Goal: Task Accomplishment & Management: Complete application form

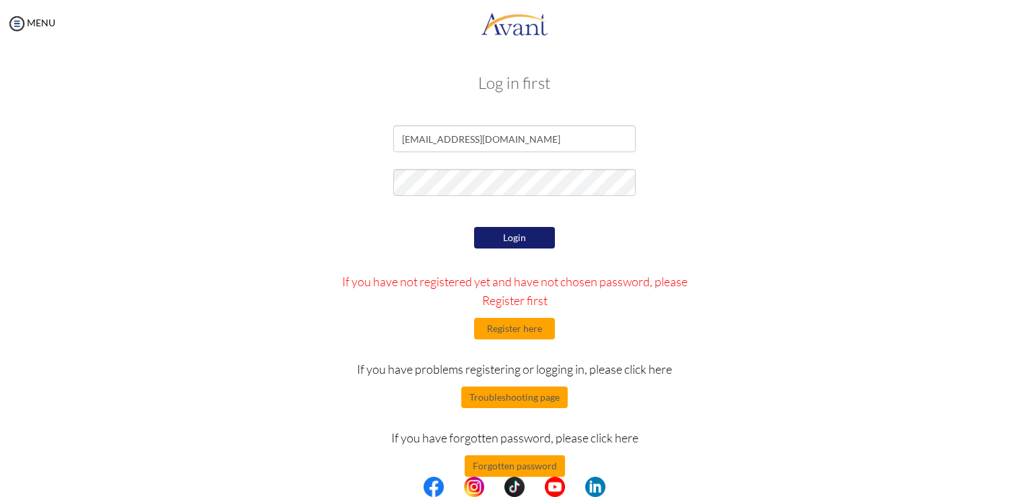
click at [523, 238] on button "Login" at bounding box center [514, 238] width 81 height 22
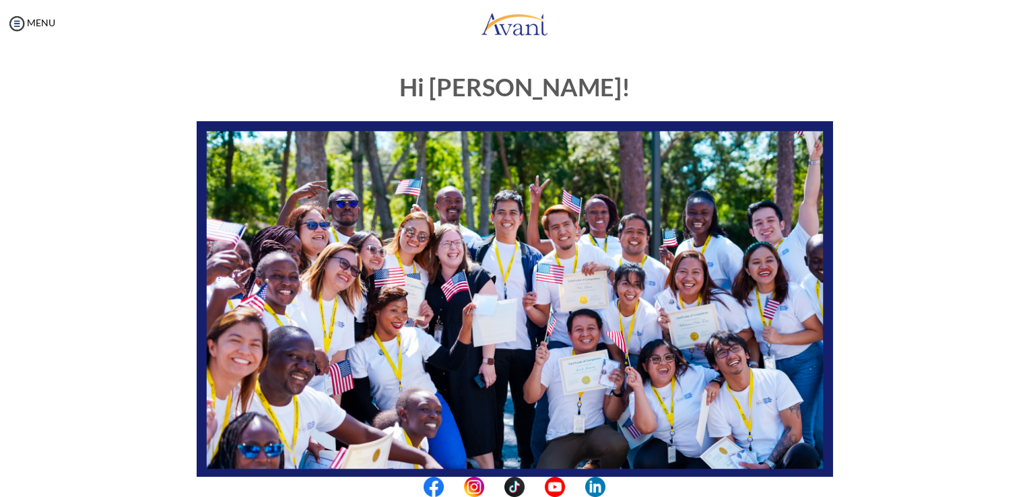
scroll to position [250, 0]
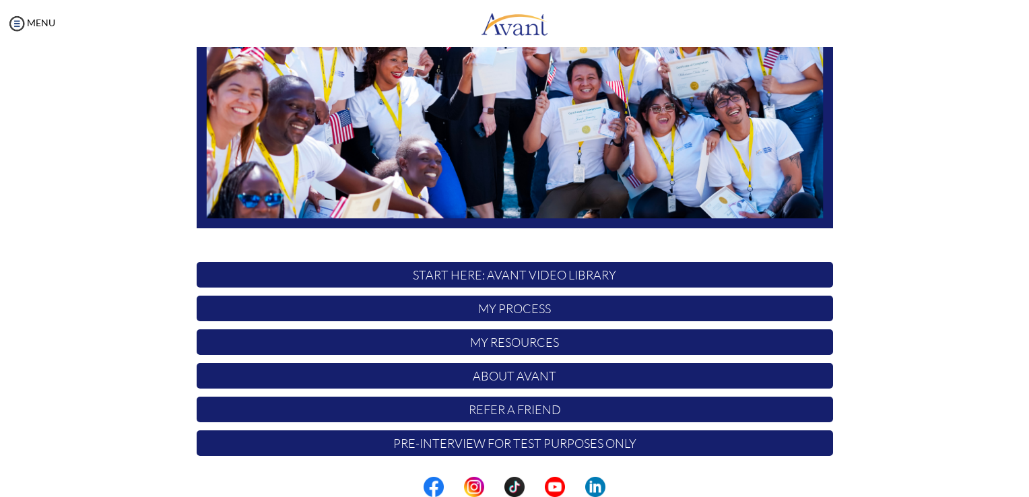
click at [541, 274] on p "START HERE: Avant Video Library" at bounding box center [515, 275] width 636 height 26
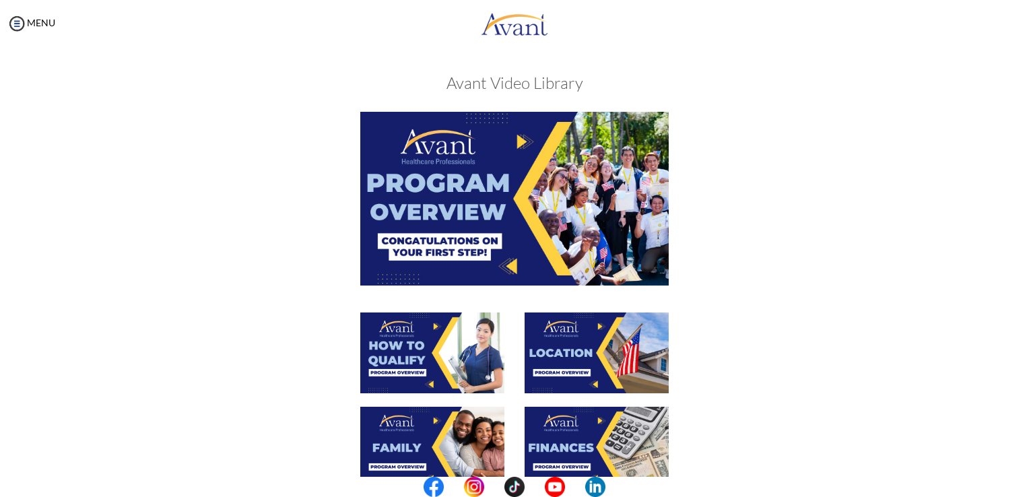
click at [485, 191] on img at bounding box center [514, 198] width 308 height 173
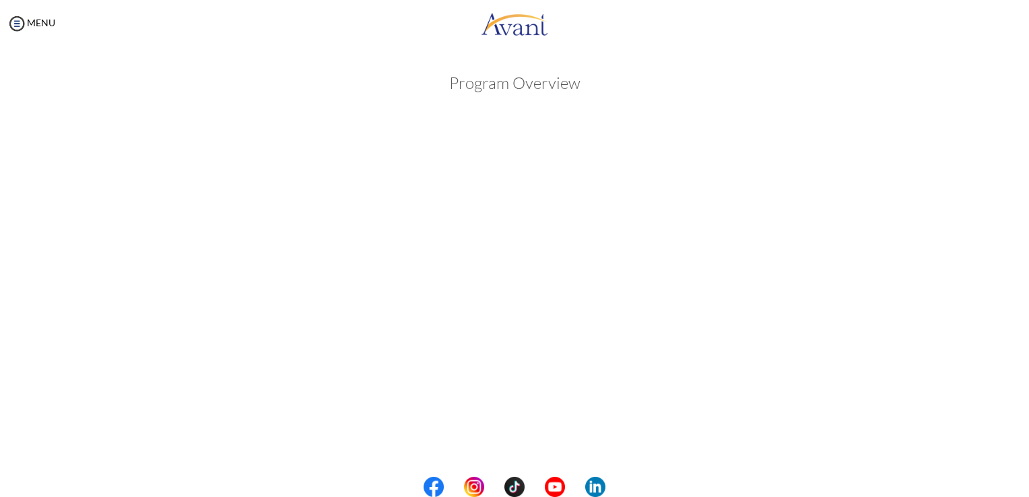
scroll to position [164, 0]
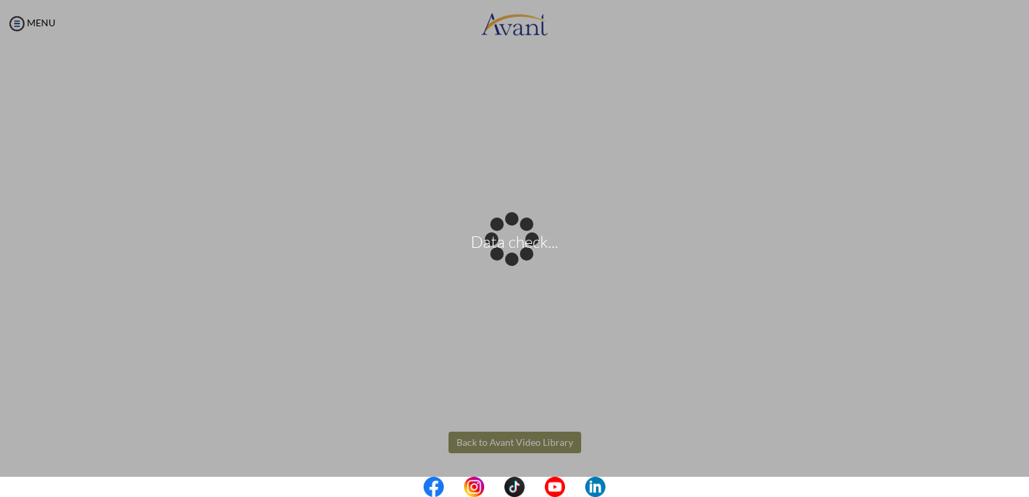
click at [501, 418] on body "Data check... Maintenance break. Please come back in 2 hours. MENU My Status Wh…" at bounding box center [514, 248] width 1029 height 497
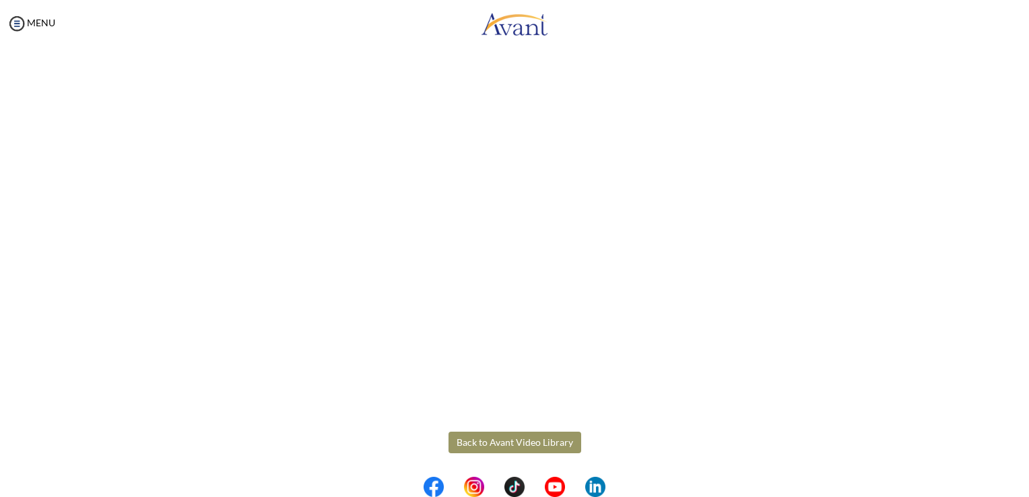
click at [517, 438] on button "Back to Avant Video Library" at bounding box center [514, 443] width 133 height 22
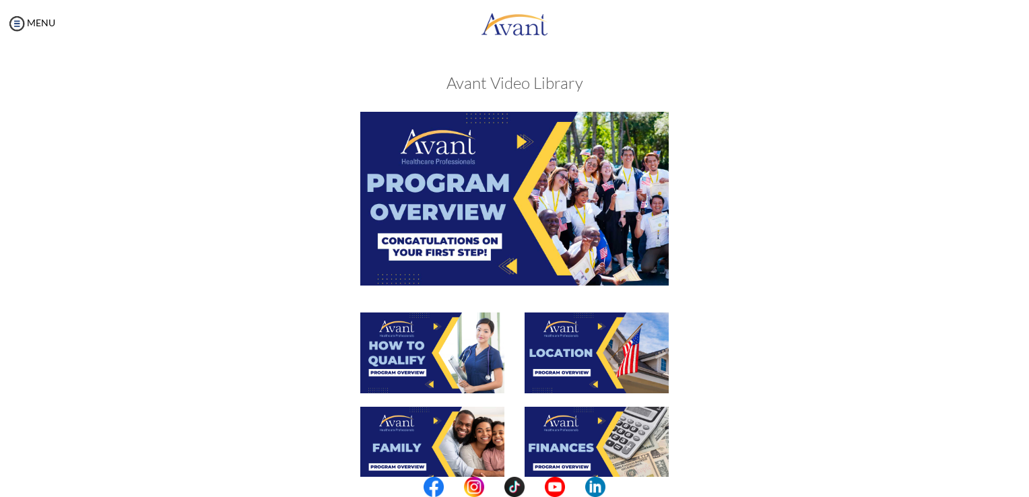
click at [434, 351] on img at bounding box center [432, 352] width 144 height 81
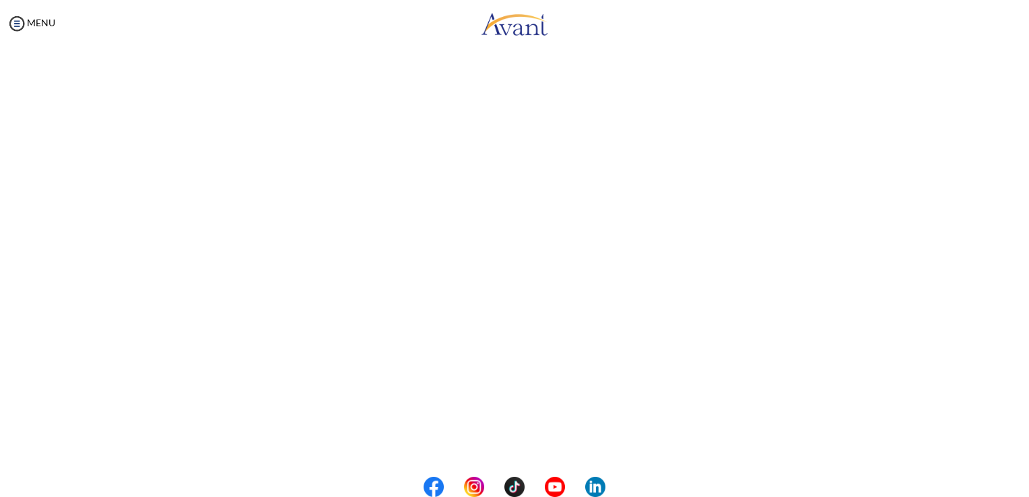
scroll to position [83, 0]
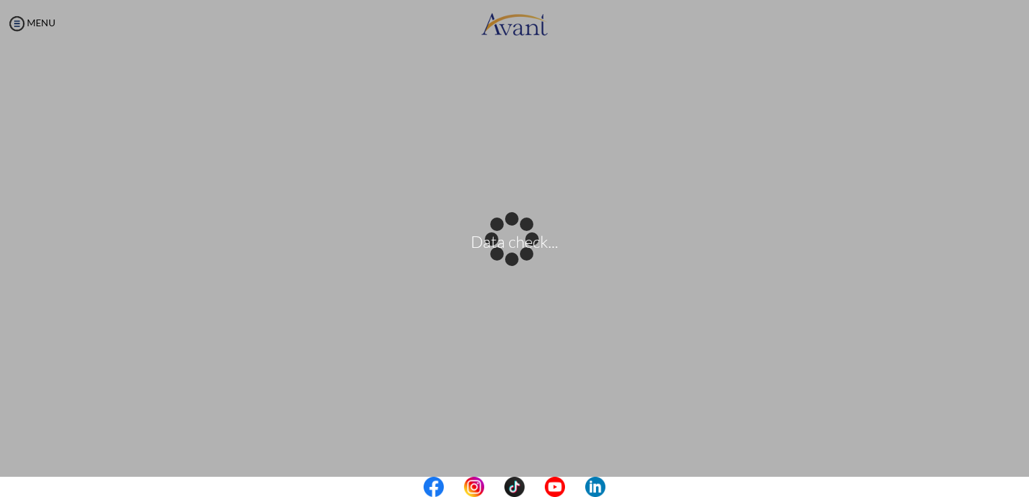
click at [1023, 482] on center at bounding box center [514, 487] width 1029 height 20
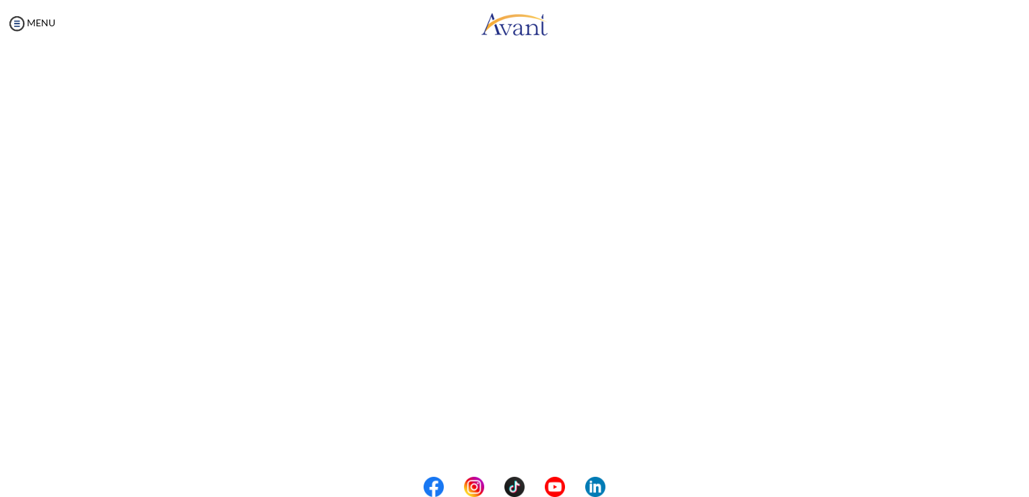
click at [1025, 477] on center at bounding box center [514, 487] width 1029 height 20
click at [522, 438] on button "Back to Avant Video Library" at bounding box center [514, 443] width 133 height 22
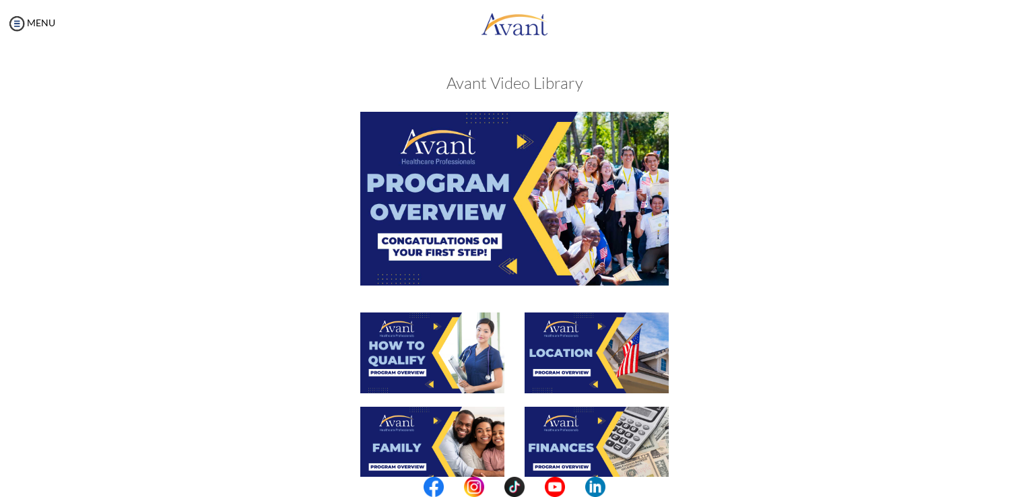
click at [565, 353] on img at bounding box center [596, 352] width 144 height 81
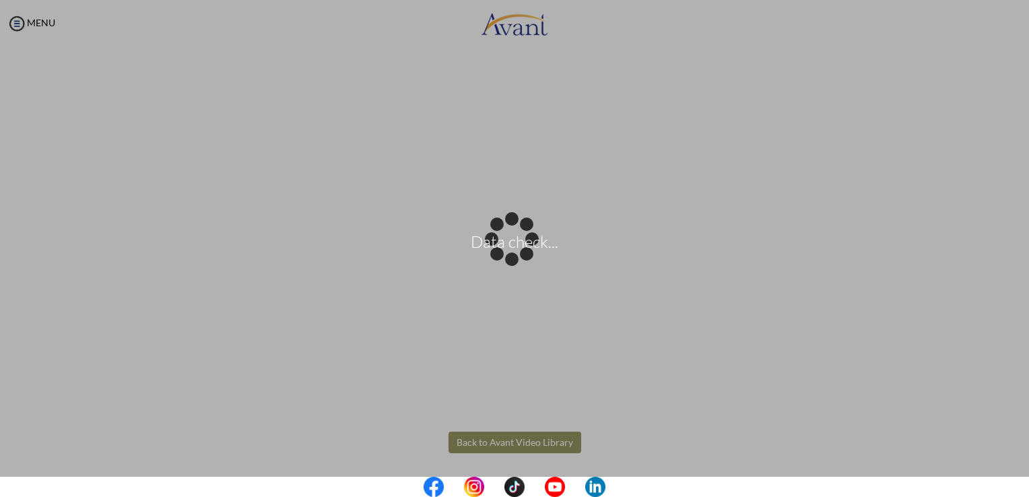
click at [507, 444] on body "Data check... Maintenance break. Please come back in 2 hours. MENU My Status Wh…" at bounding box center [514, 248] width 1029 height 497
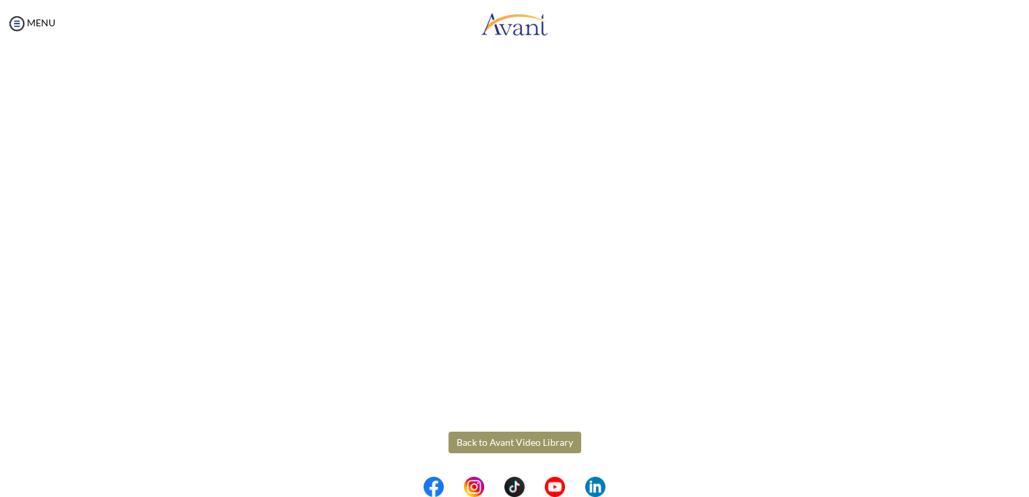
click at [500, 437] on button "Back to Avant Video Library" at bounding box center [514, 443] width 133 height 22
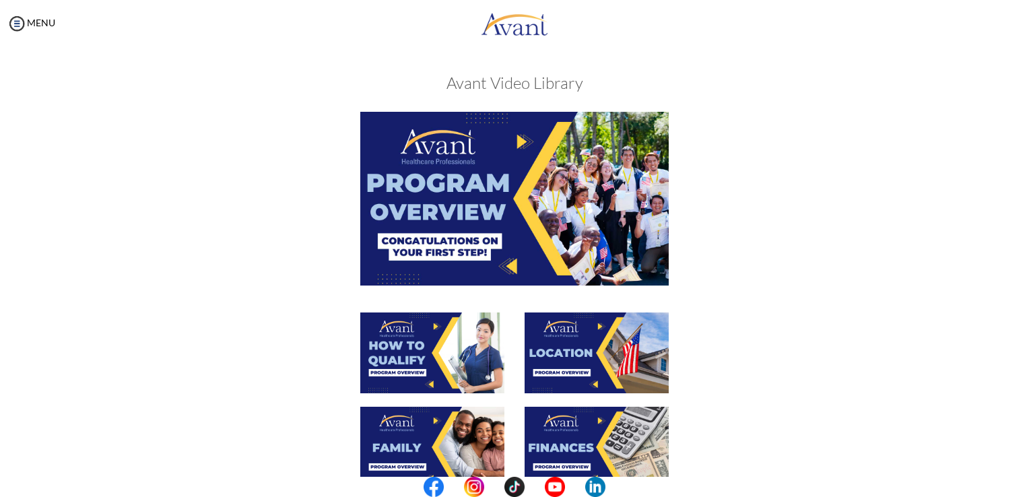
click at [423, 436] on img at bounding box center [432, 447] width 144 height 81
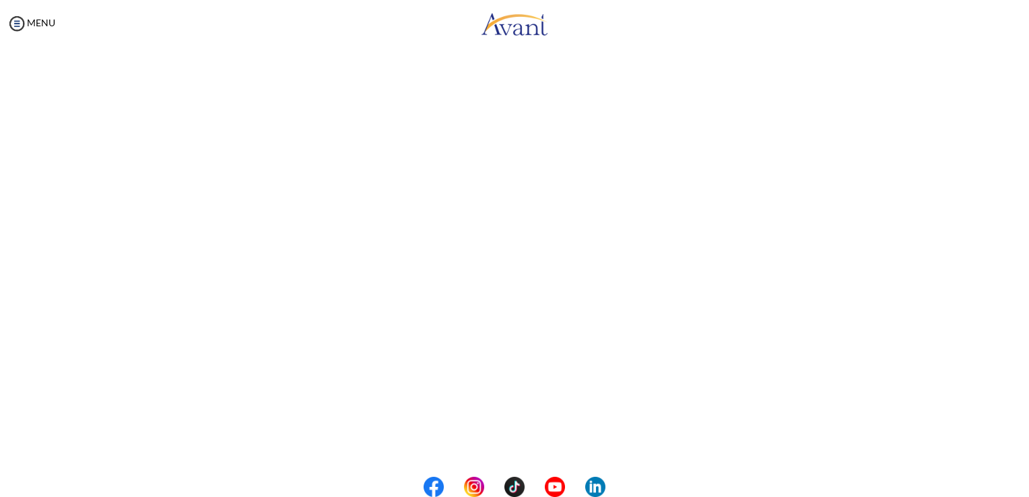
scroll to position [308, 0]
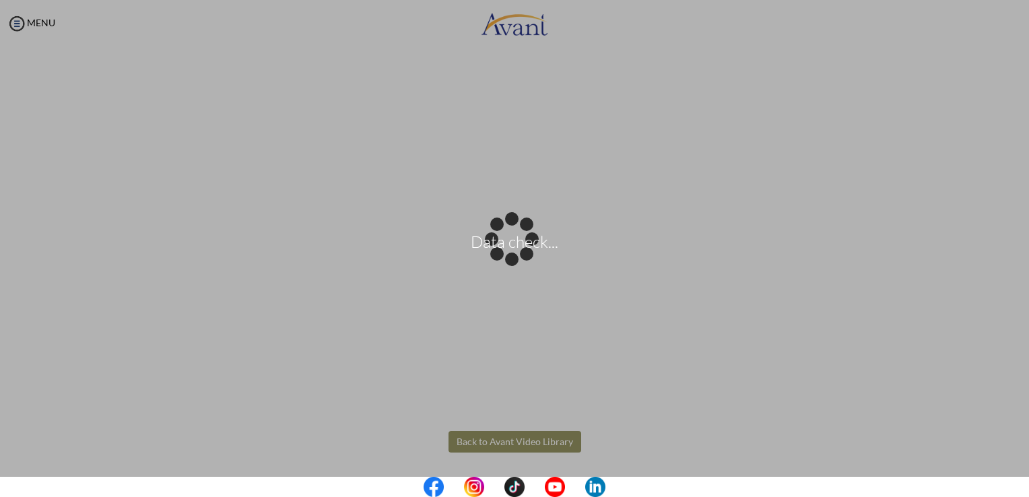
click at [553, 442] on body "Data check... Maintenance break. Please come back in 2 hours. MENU My Status Wh…" at bounding box center [514, 248] width 1029 height 497
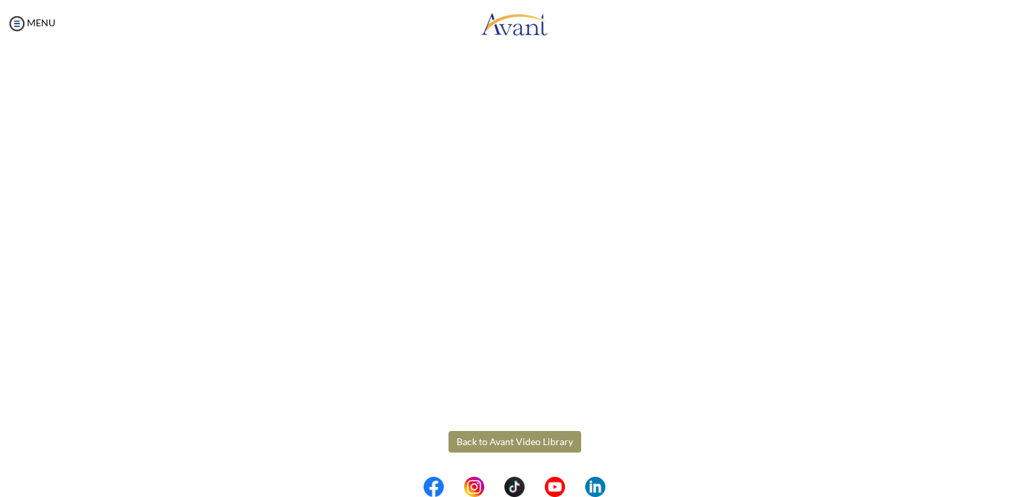
click at [510, 445] on button "Back to Avant Video Library" at bounding box center [514, 442] width 133 height 22
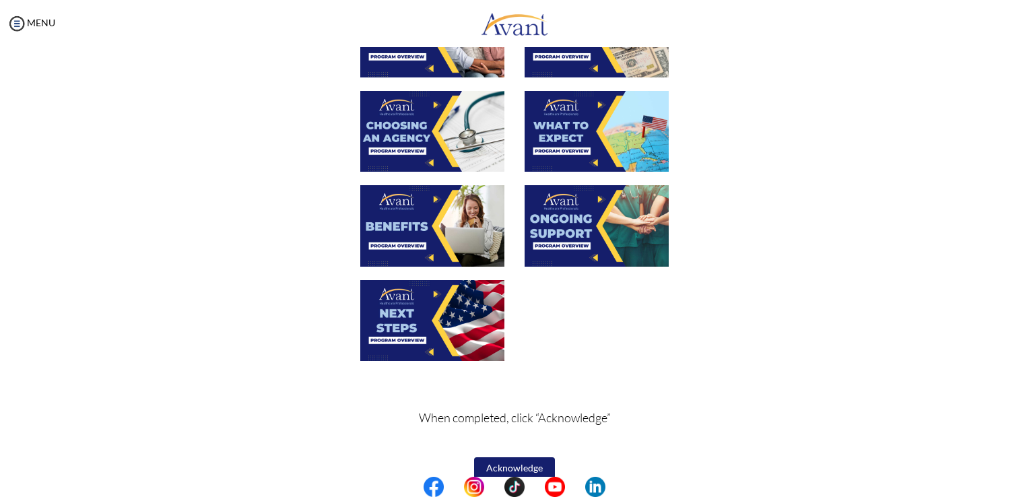
scroll to position [401, 0]
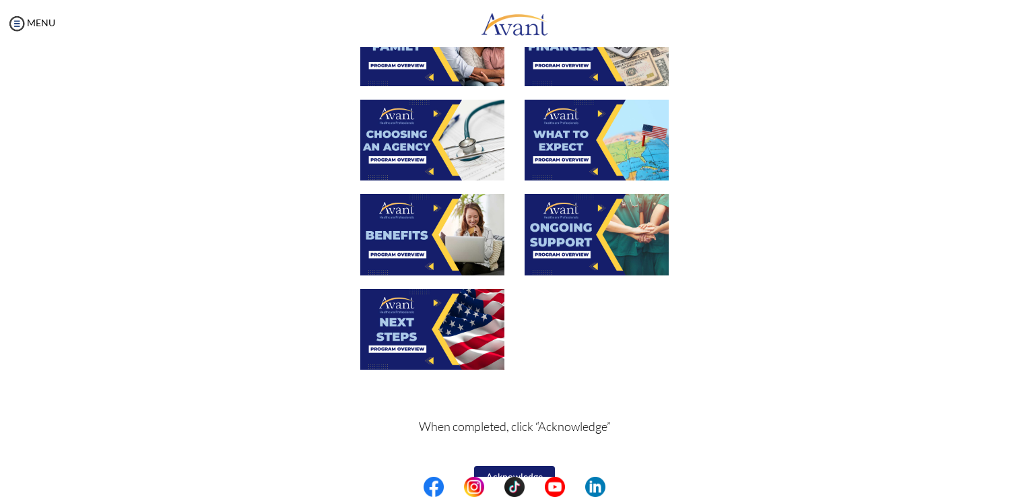
click at [603, 127] on img at bounding box center [596, 140] width 144 height 81
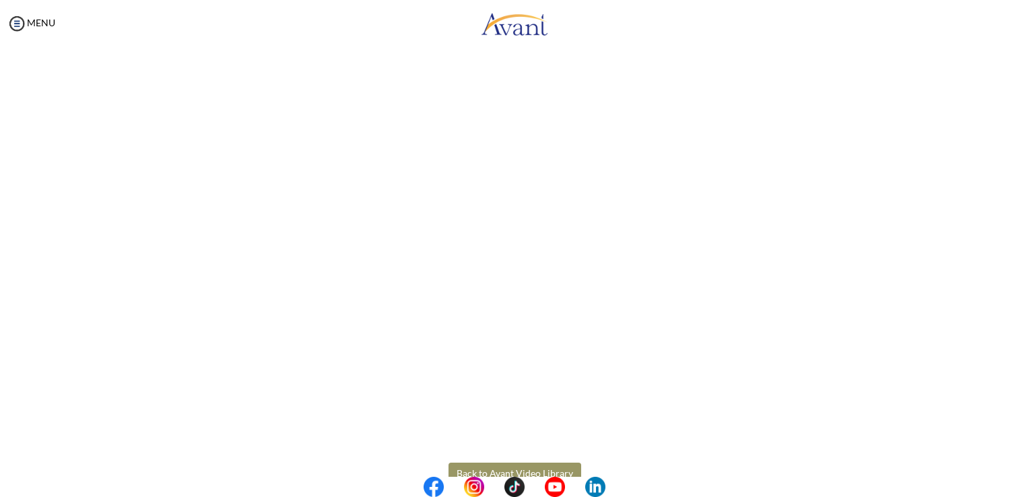
scroll to position [281, 0]
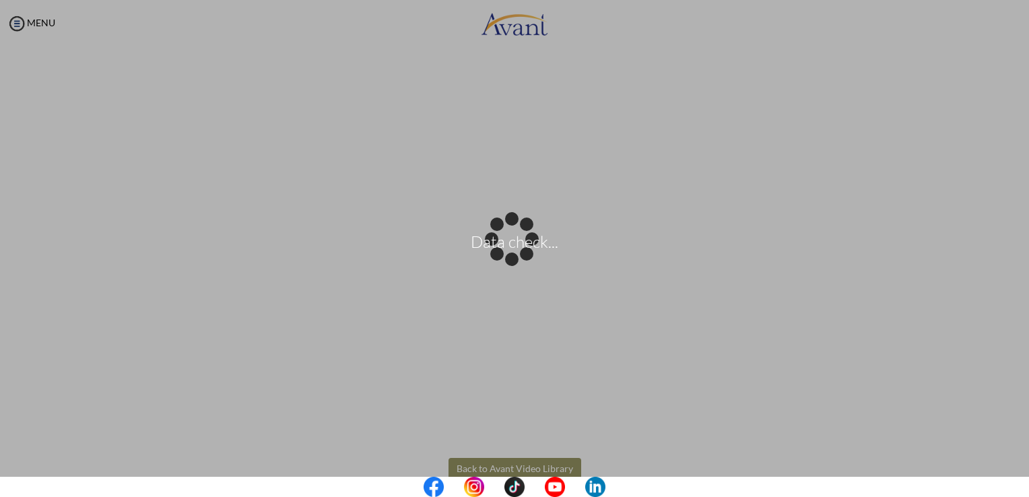
click at [543, 462] on body "Data check... Maintenance break. Please come back in 2 hours. MENU My Status Wh…" at bounding box center [514, 248] width 1029 height 497
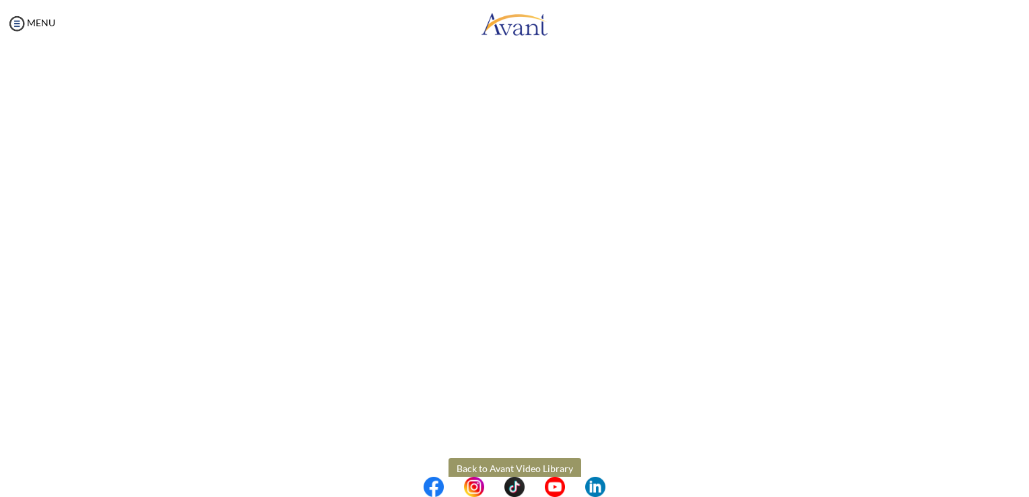
click at [543, 462] on button "Back to Avant Video Library" at bounding box center [514, 469] width 133 height 22
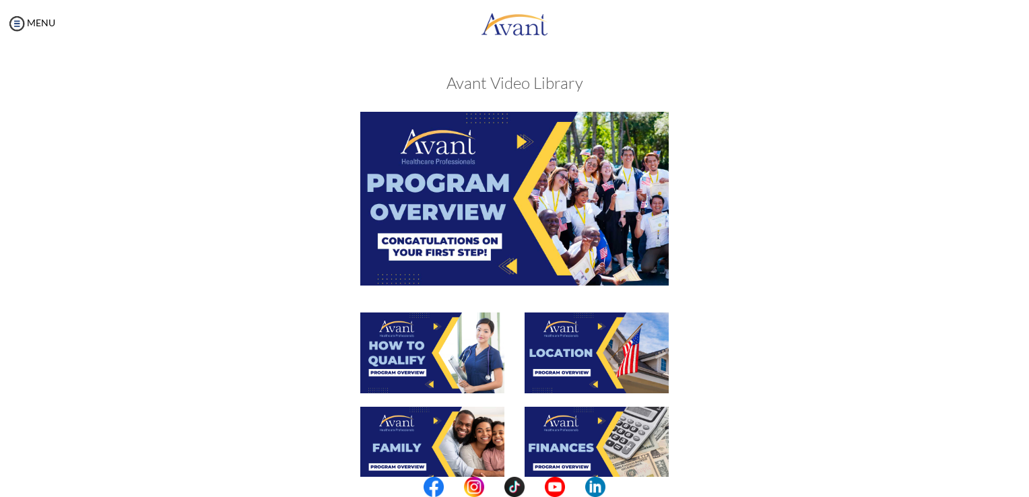
scroll to position [428, 0]
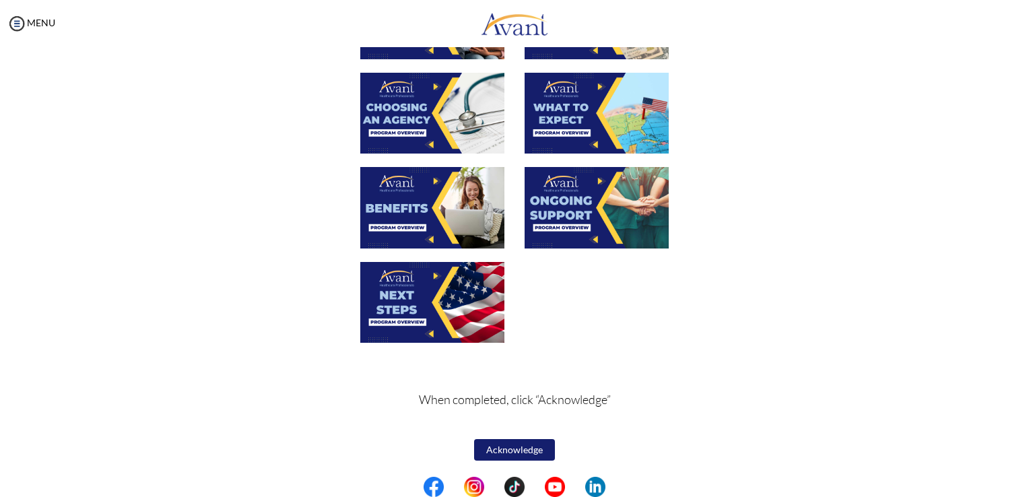
click at [439, 215] on img at bounding box center [432, 207] width 144 height 81
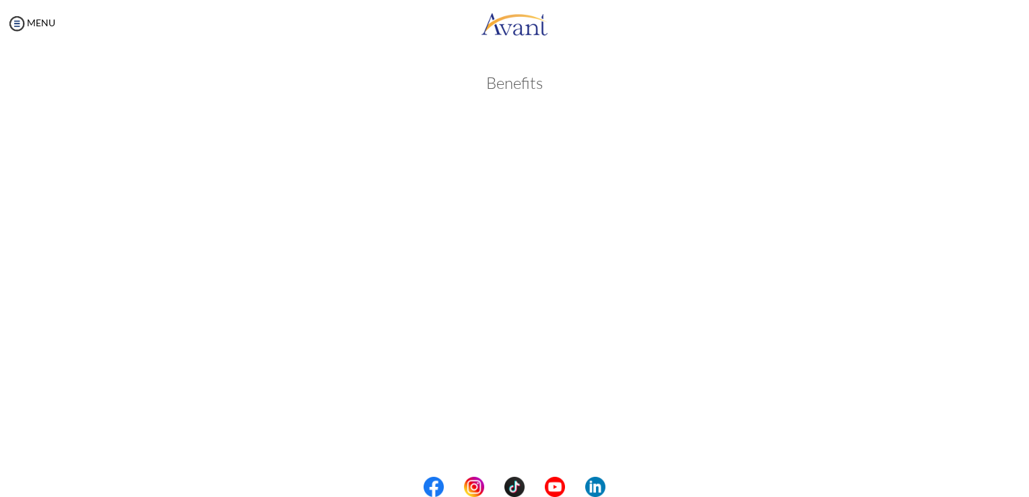
scroll to position [308, 0]
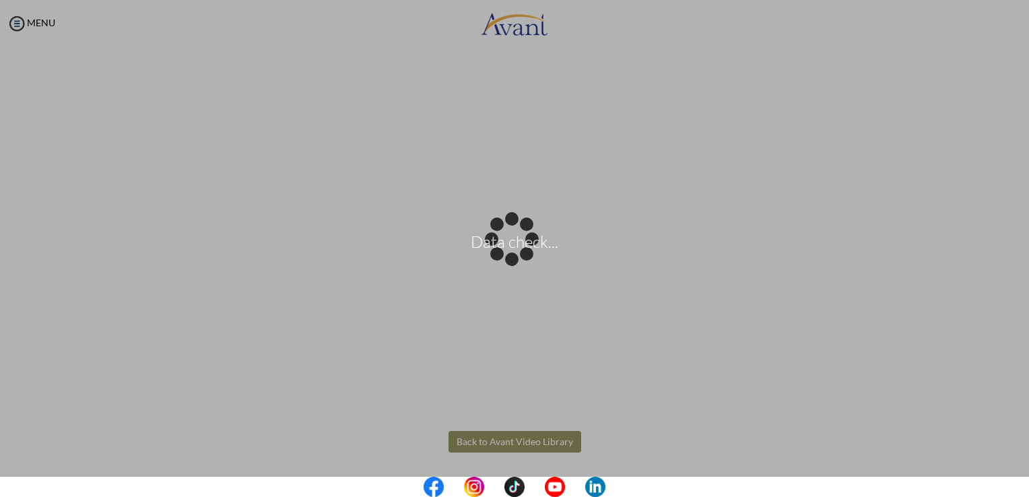
click at [517, 446] on body "Data check... Maintenance break. Please come back in 2 hours. MENU My Status Wh…" at bounding box center [514, 248] width 1029 height 497
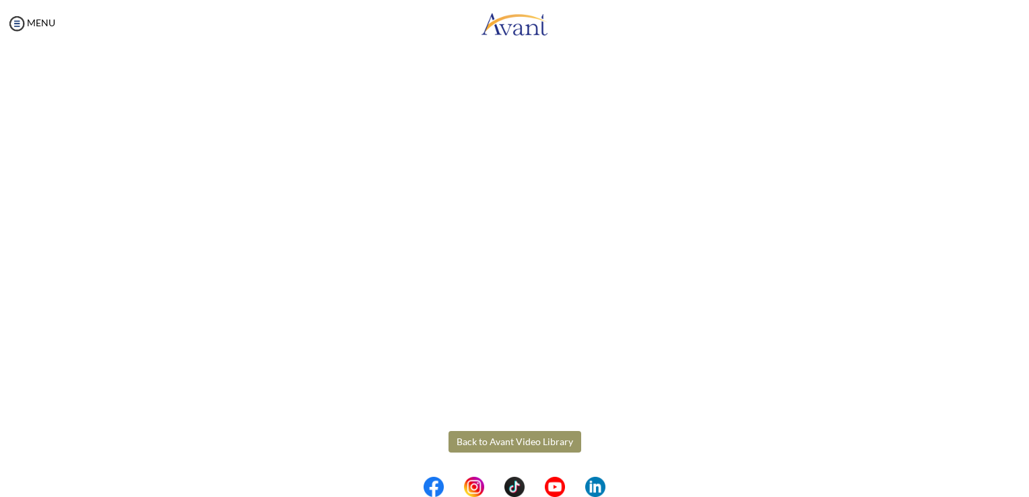
click at [520, 452] on div "Benefits Back to Avant Video Library" at bounding box center [515, 141] width 788 height 779
click at [505, 440] on button "Back to Avant Video Library" at bounding box center [514, 442] width 133 height 22
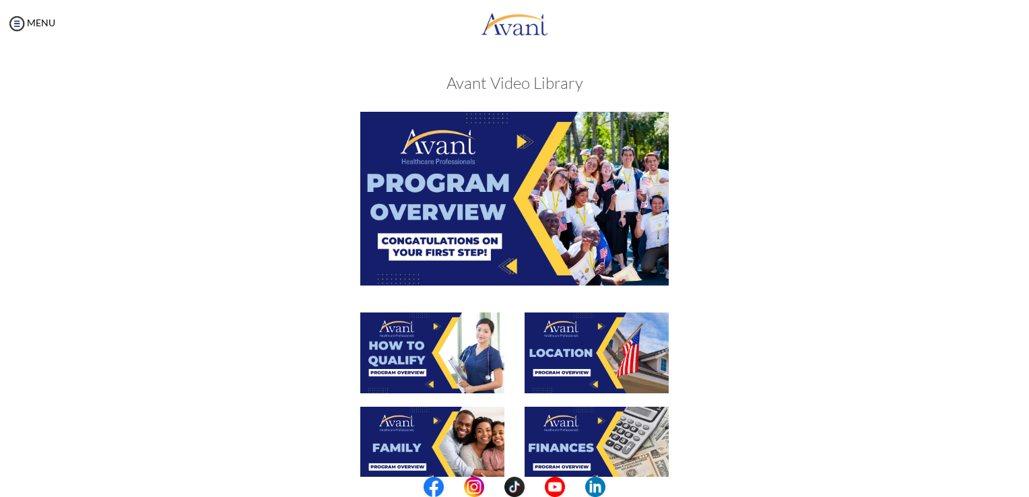
scroll to position [428, 0]
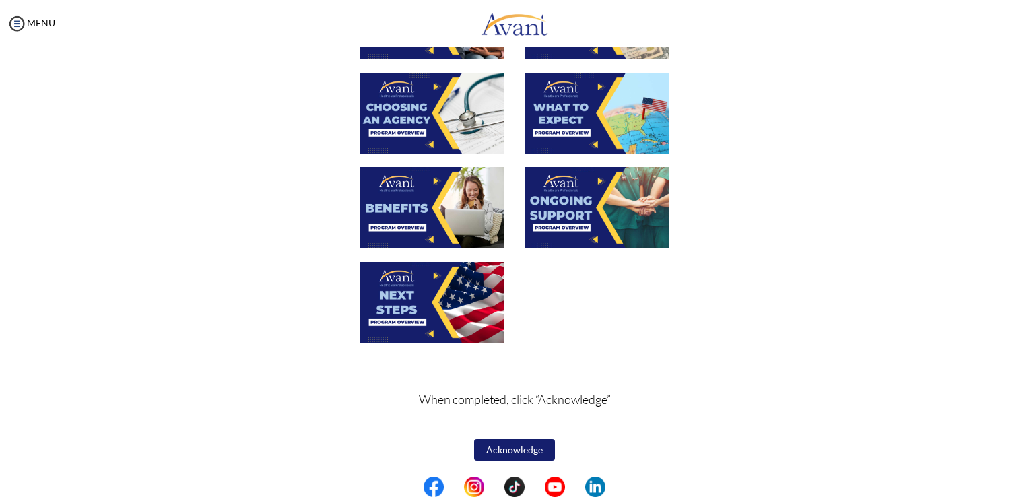
click at [592, 209] on img at bounding box center [596, 207] width 144 height 81
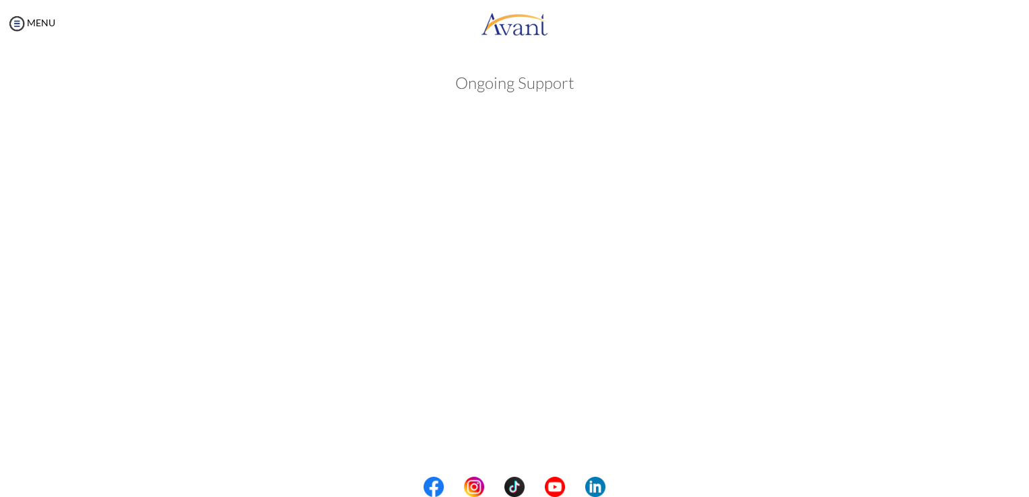
scroll to position [308, 0]
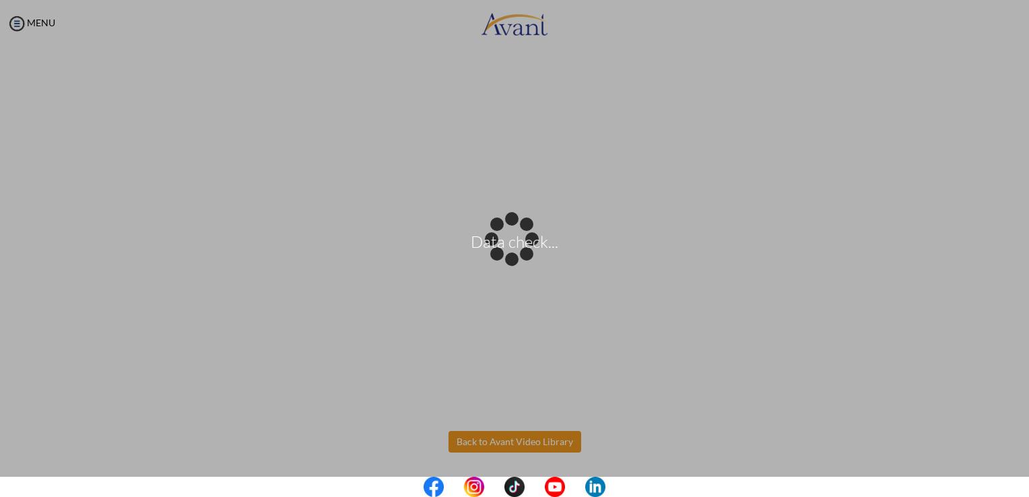
click at [539, 446] on body "Data check... Maintenance break. Please come back in 2 hours. MENU My Status Wh…" at bounding box center [514, 248] width 1029 height 497
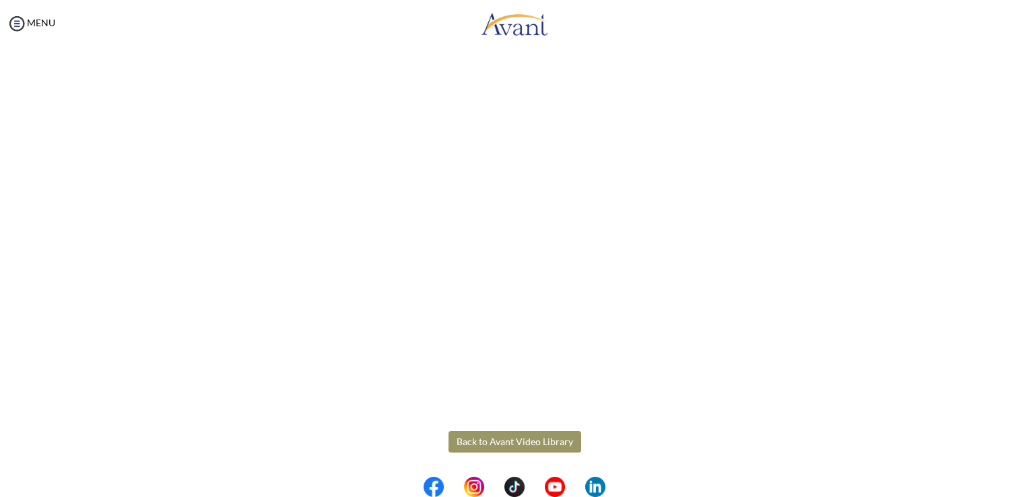
click at [526, 448] on button "Back to Avant Video Library" at bounding box center [514, 442] width 133 height 22
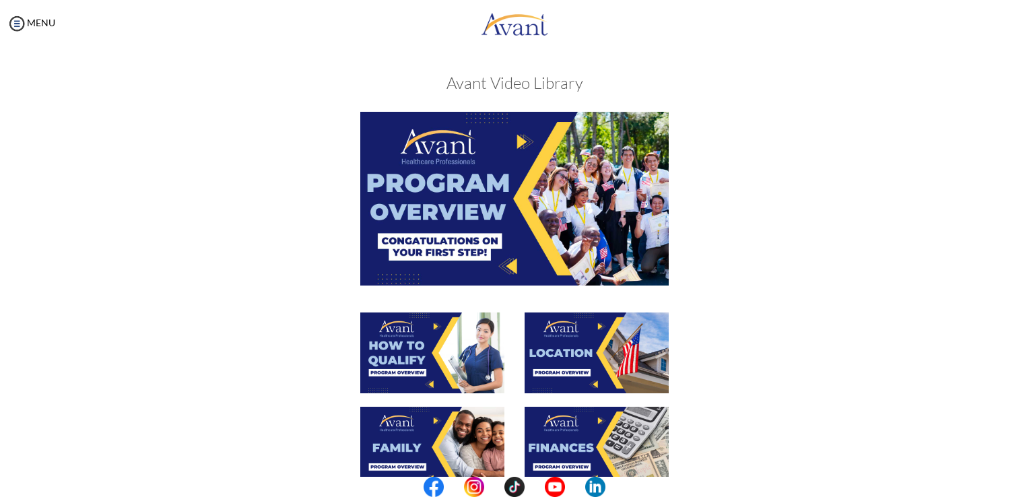
scroll to position [428, 0]
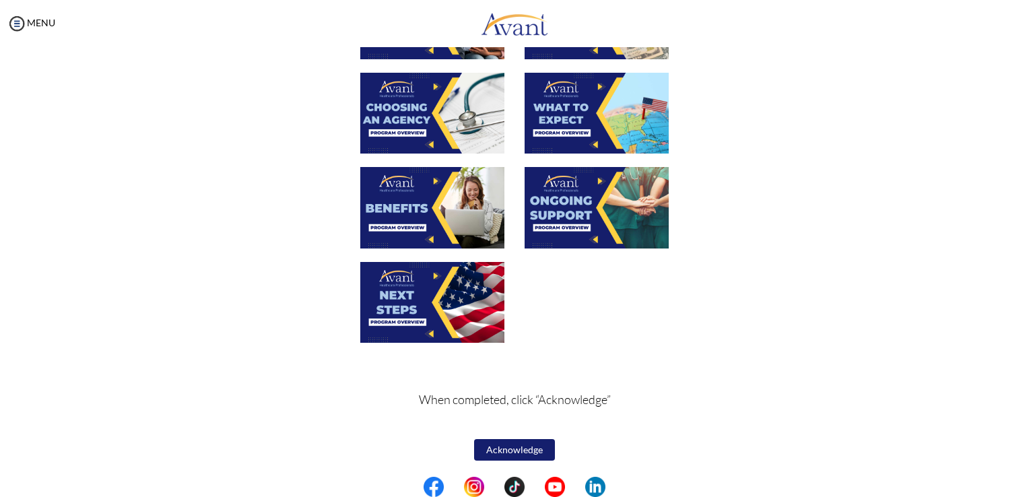
click at [439, 298] on img at bounding box center [432, 302] width 144 height 81
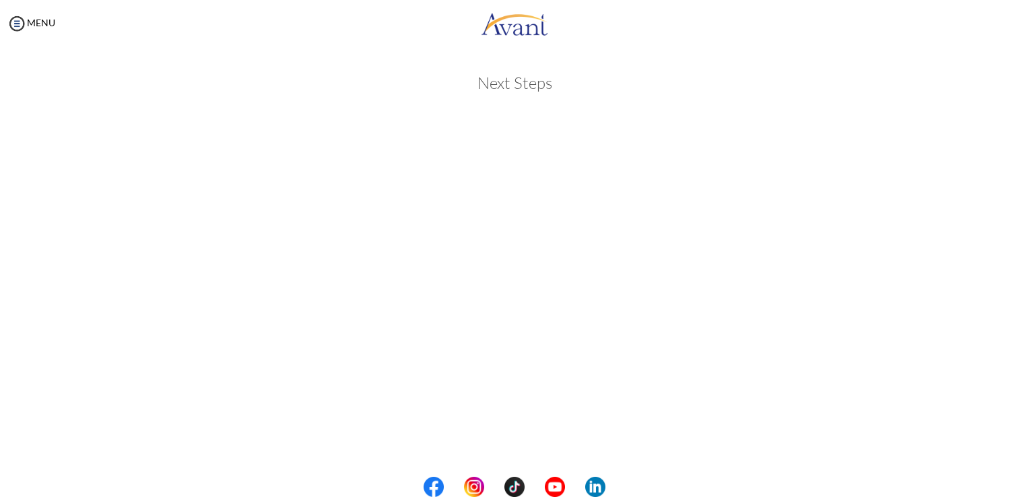
scroll to position [308, 0]
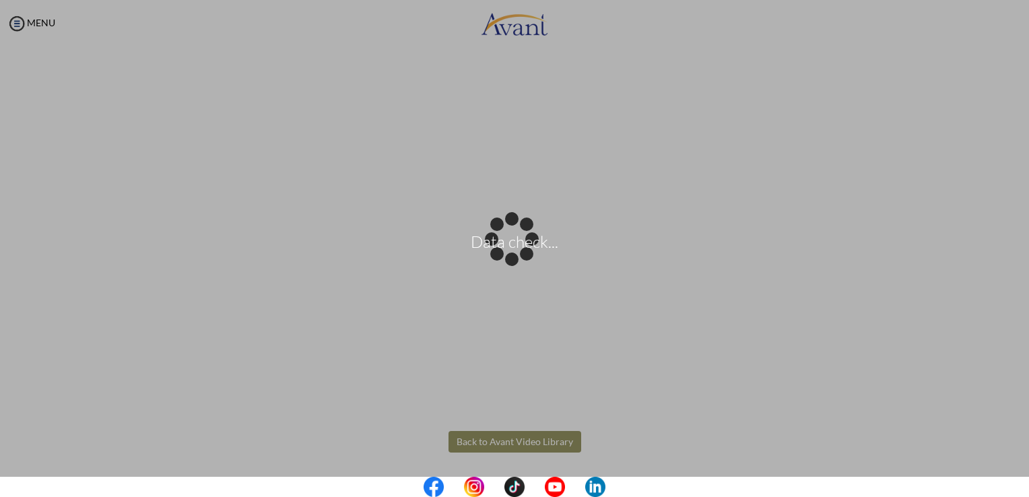
click at [526, 442] on body "Data check... Maintenance break. Please come back in 2 hours. MENU My Status Wh…" at bounding box center [514, 248] width 1029 height 497
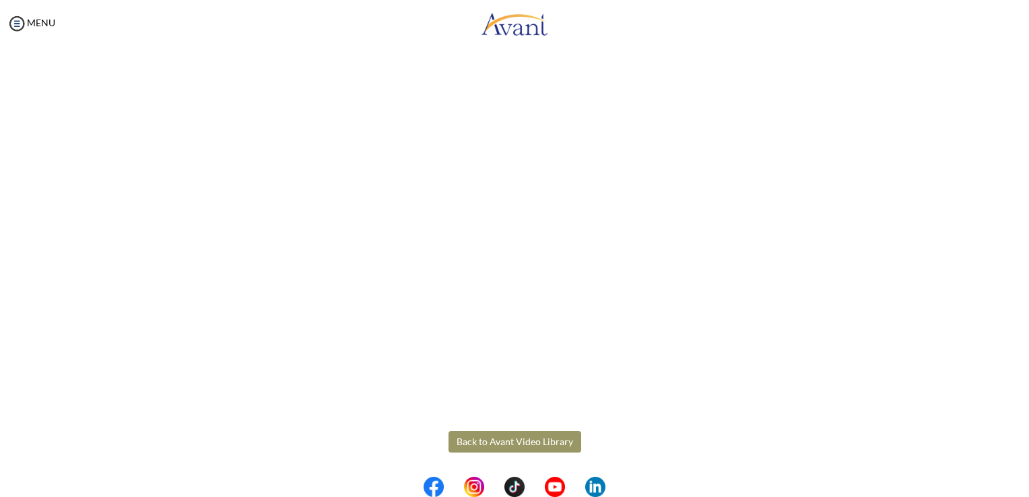
click at [526, 442] on button "Back to Avant Video Library" at bounding box center [514, 442] width 133 height 22
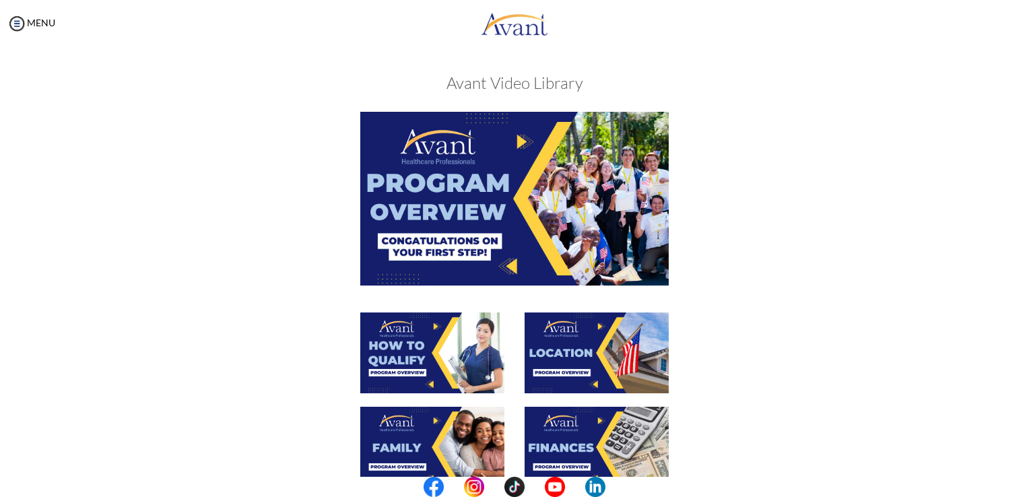
scroll to position [428, 0]
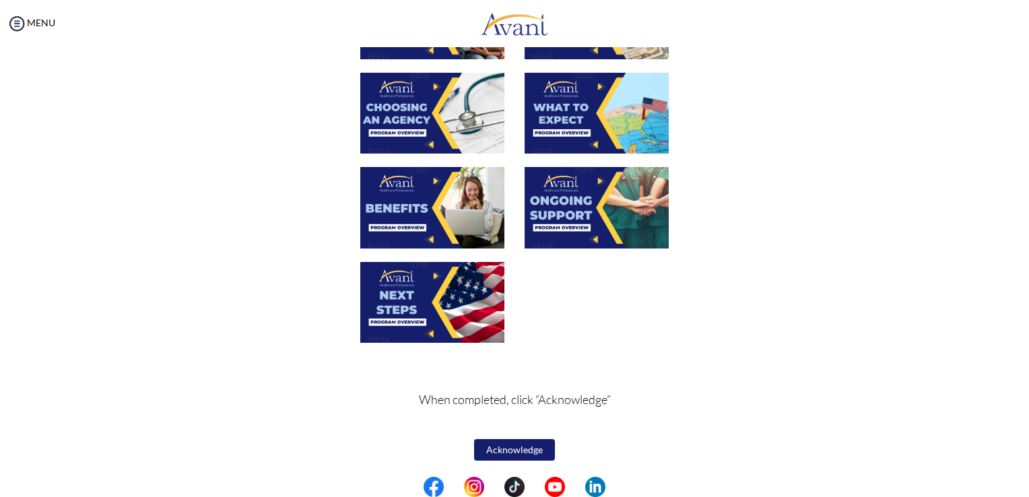
click at [506, 451] on button "Acknowledge" at bounding box center [514, 450] width 81 height 22
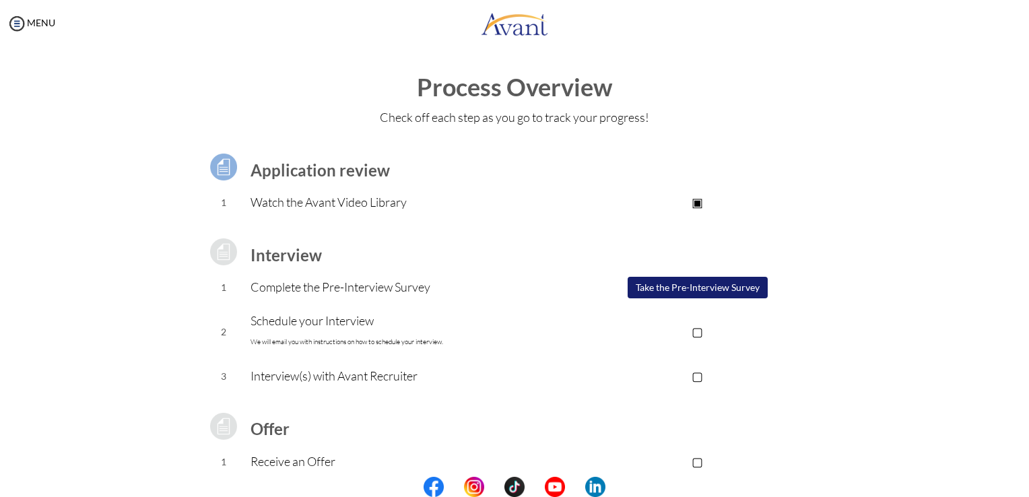
click at [695, 290] on button "Take the Pre-Interview Survey" at bounding box center [697, 288] width 140 height 22
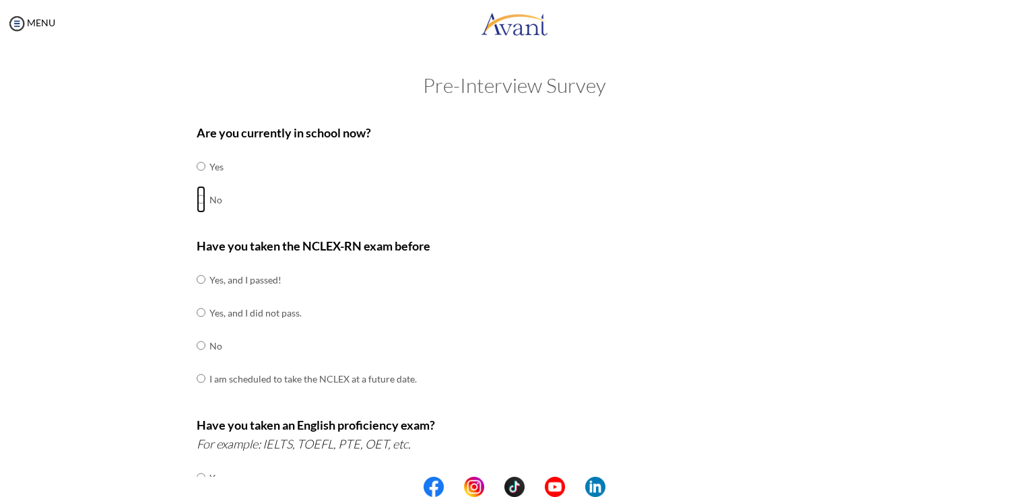
click at [197, 201] on input "radio" at bounding box center [201, 199] width 9 height 27
radio input "true"
click at [198, 349] on input "radio" at bounding box center [201, 345] width 9 height 27
radio input "true"
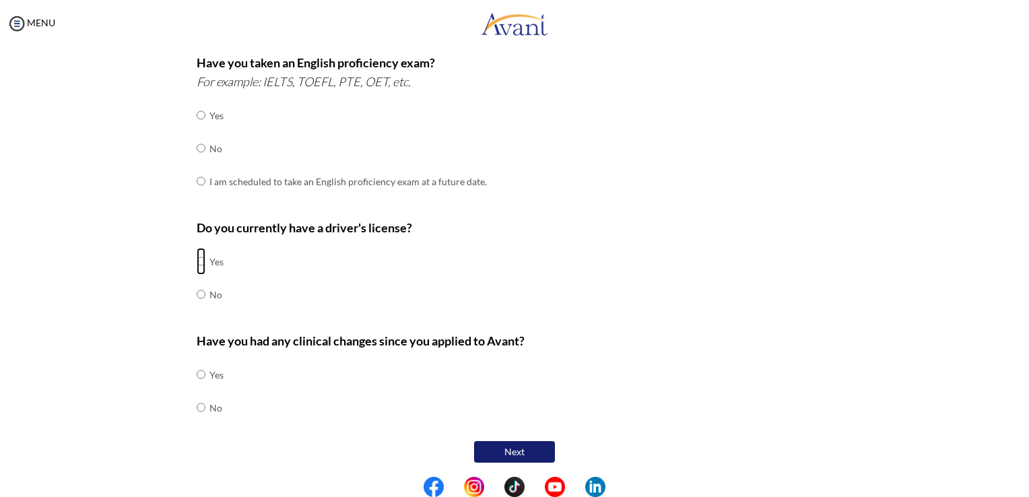
click at [197, 261] on input "radio" at bounding box center [201, 261] width 9 height 27
radio input "true"
click at [197, 149] on input "radio" at bounding box center [201, 148] width 9 height 27
radio input "true"
click at [197, 408] on input "radio" at bounding box center [201, 407] width 9 height 27
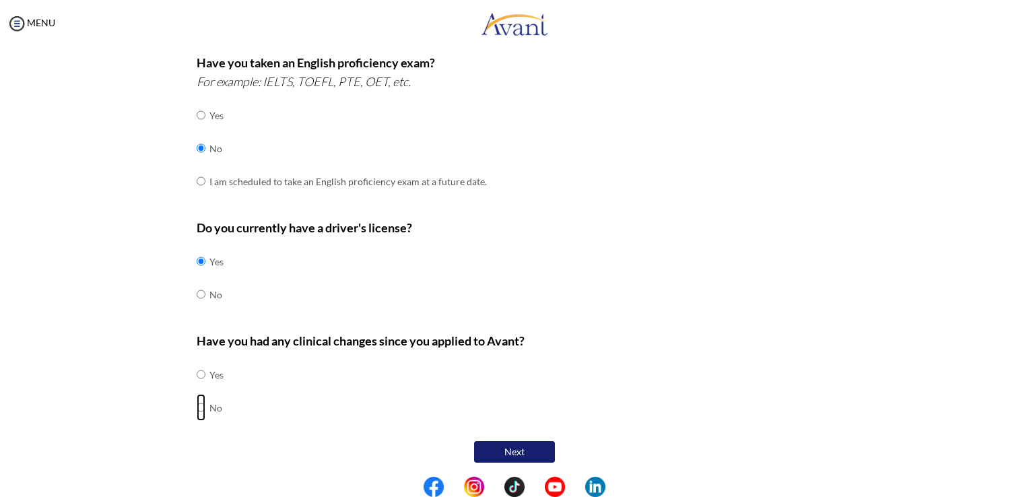
radio input "true"
click at [508, 448] on button "Next" at bounding box center [514, 452] width 81 height 22
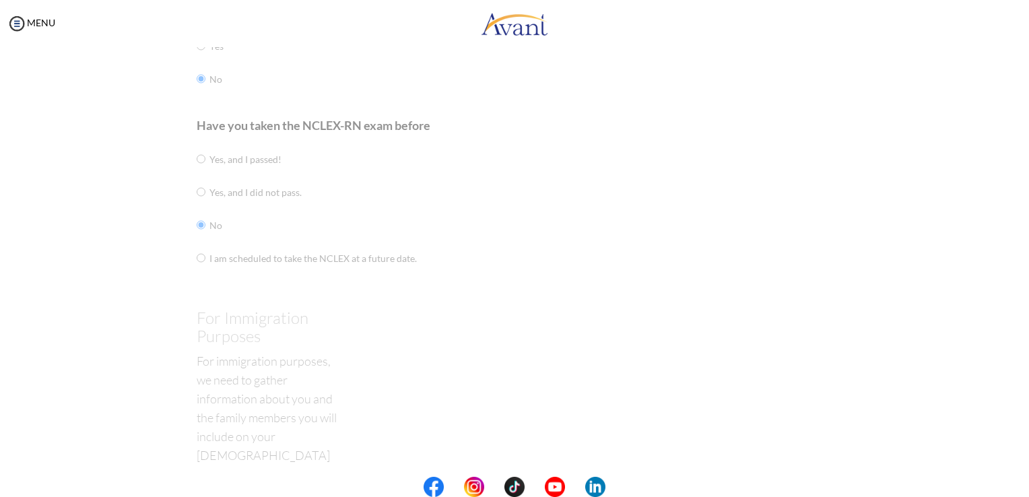
scroll to position [27, 0]
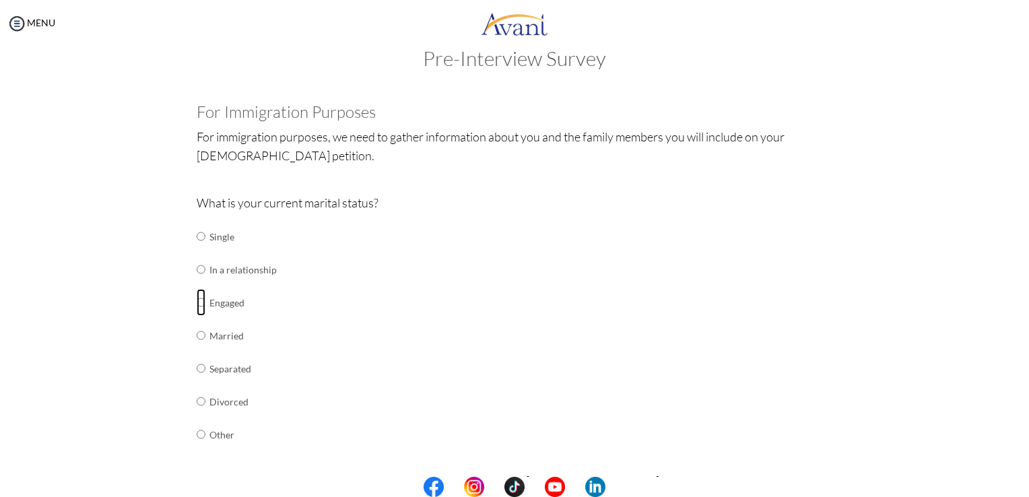
click at [197, 302] on input "radio" at bounding box center [201, 302] width 9 height 27
radio input "true"
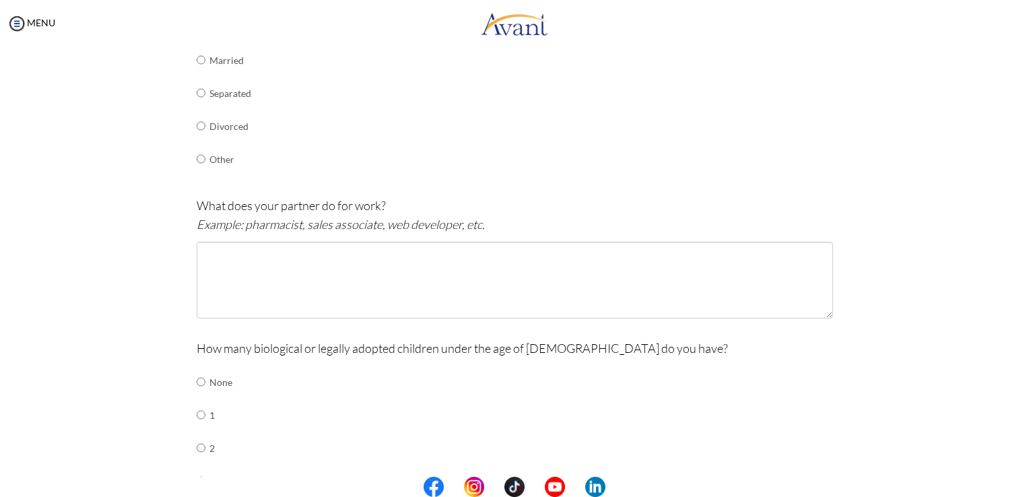
scroll to position [300, 0]
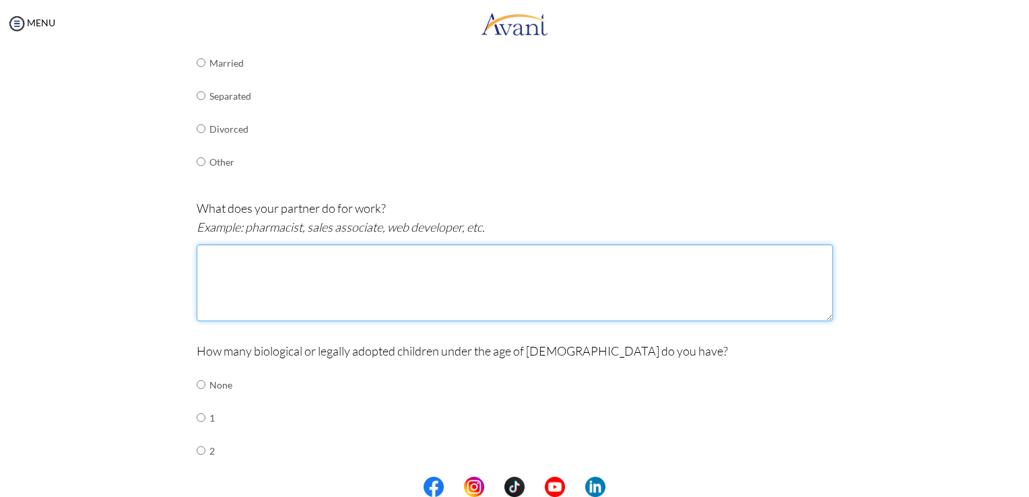
click at [558, 269] on textarea at bounding box center [515, 282] width 636 height 77
type textarea "Code 14 truck driver"
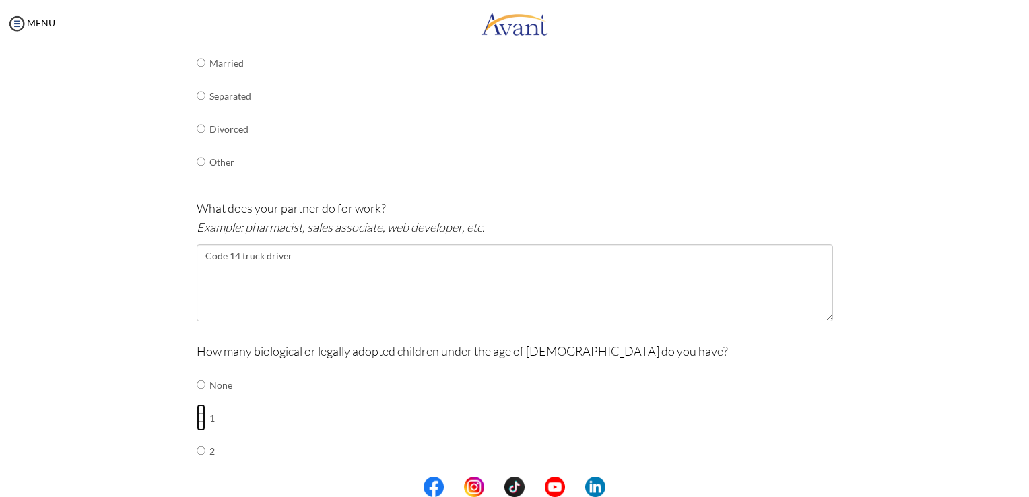
click at [198, 415] on input "radio" at bounding box center [201, 417] width 9 height 27
radio input "true"
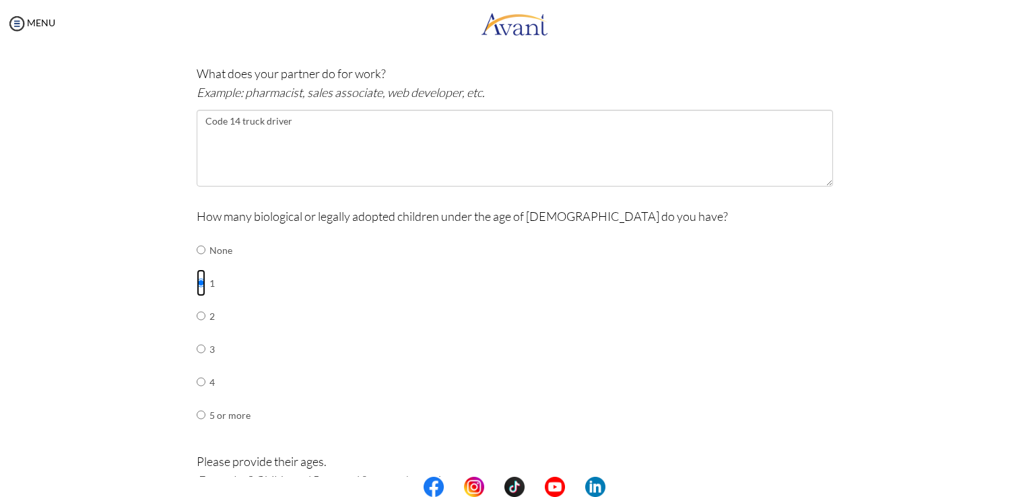
scroll to position [697, 0]
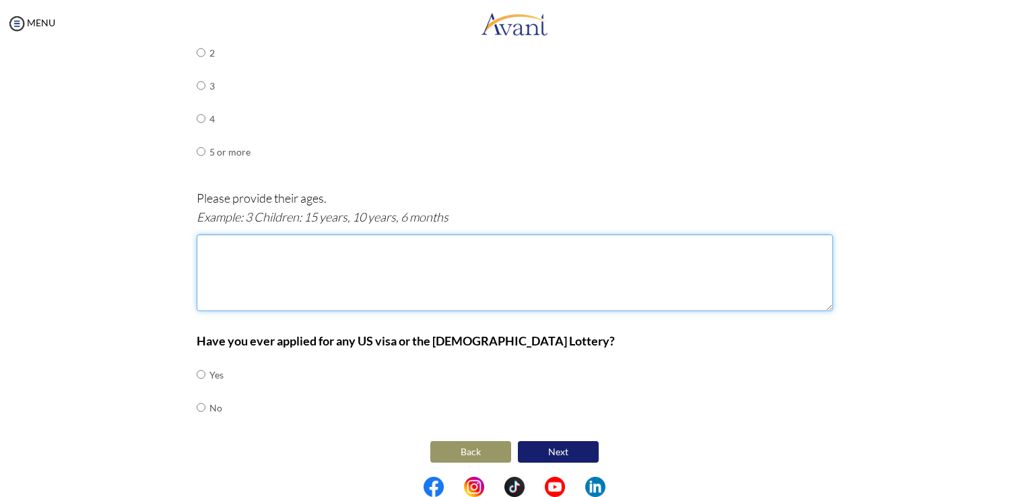
click at [428, 254] on textarea at bounding box center [515, 272] width 636 height 77
type textarea "14"
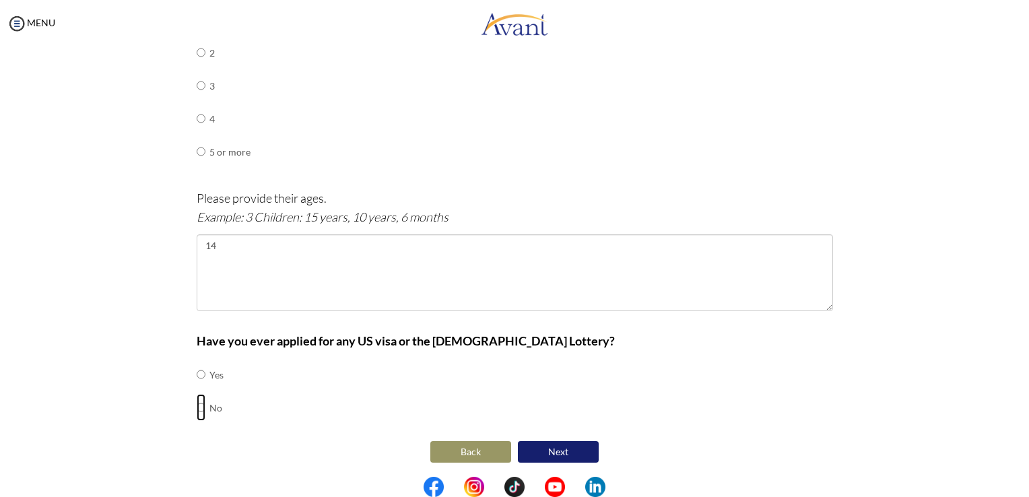
click at [197, 403] on input "radio" at bounding box center [201, 407] width 9 height 27
radio input "true"
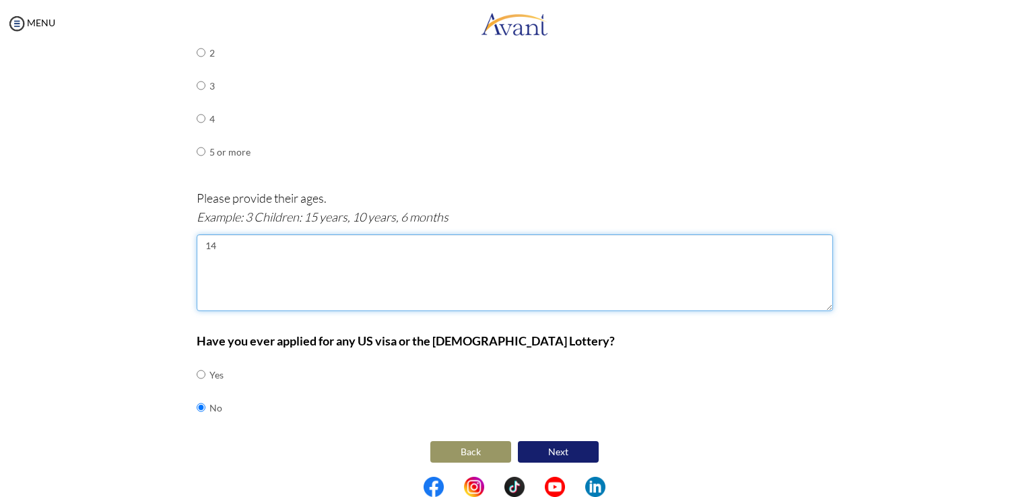
click at [302, 253] on textarea "14" at bounding box center [515, 272] width 636 height 77
type textarea "14 years"
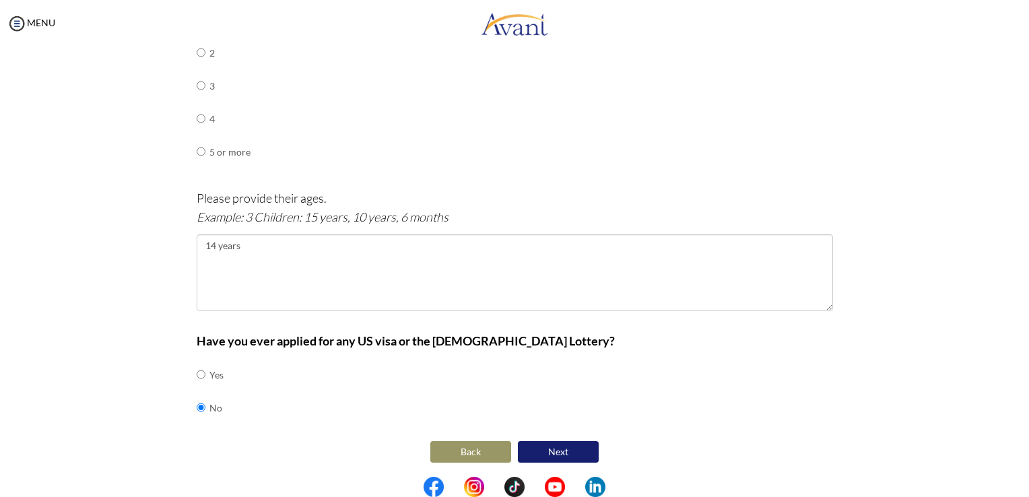
click at [570, 450] on button "Next" at bounding box center [558, 452] width 81 height 22
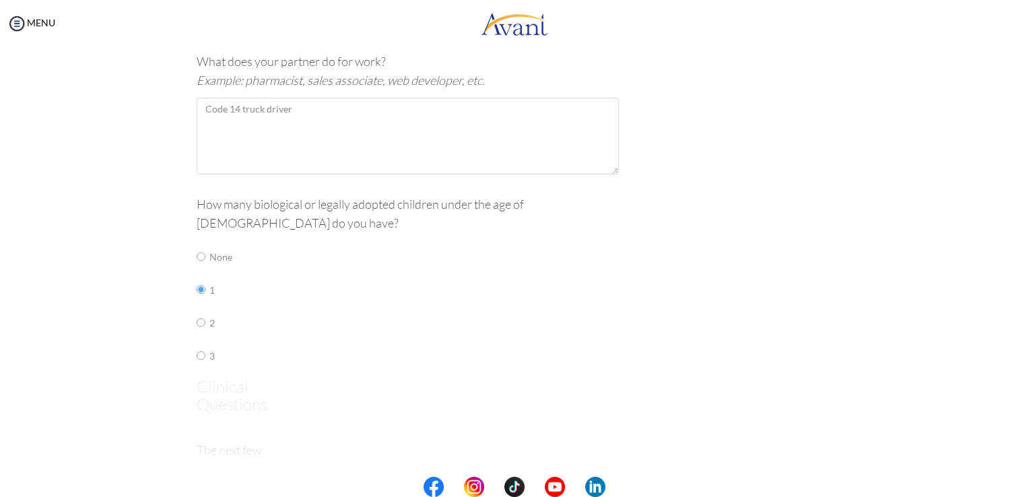
scroll to position [27, 0]
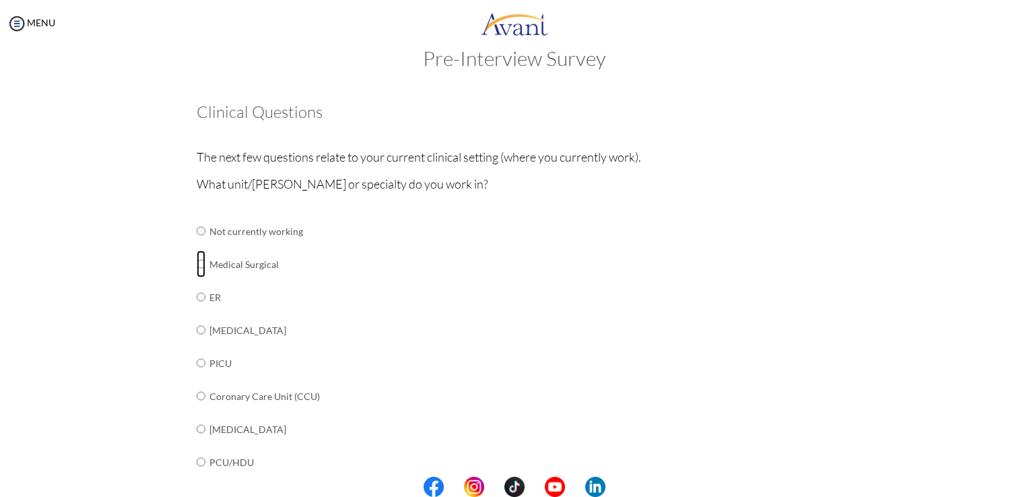
click at [197, 263] on input "radio" at bounding box center [201, 263] width 9 height 27
radio input "true"
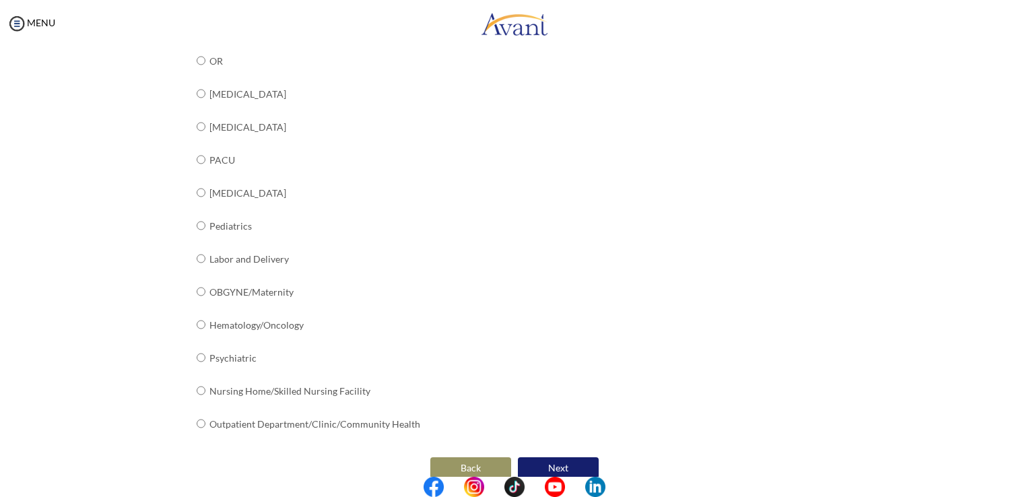
click at [553, 462] on button "Next" at bounding box center [558, 468] width 81 height 22
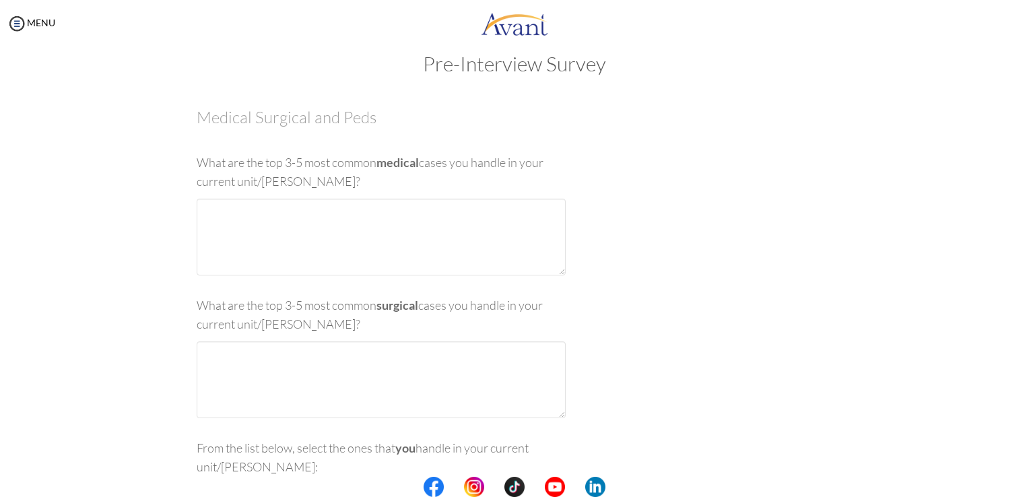
scroll to position [0, 0]
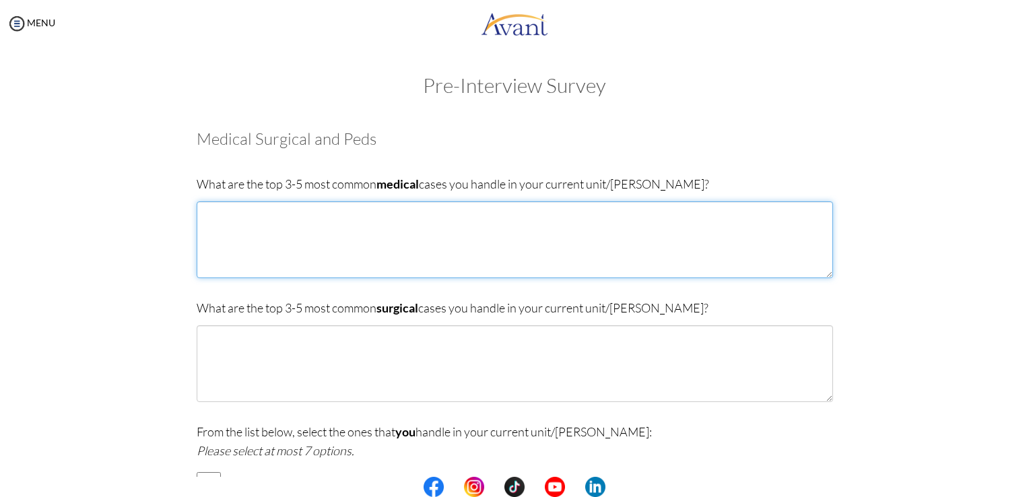
click at [376, 211] on textarea at bounding box center [515, 239] width 636 height 77
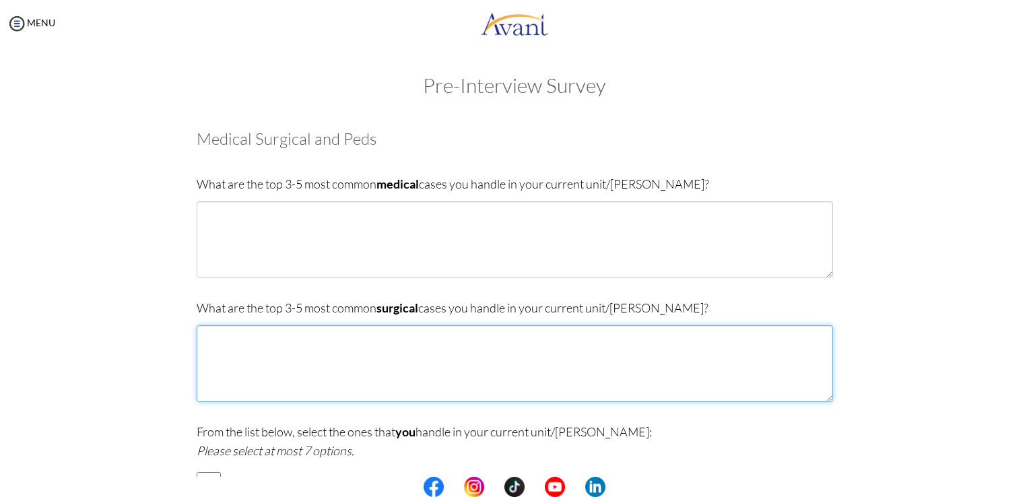
click at [277, 338] on textarea at bounding box center [515, 363] width 636 height 77
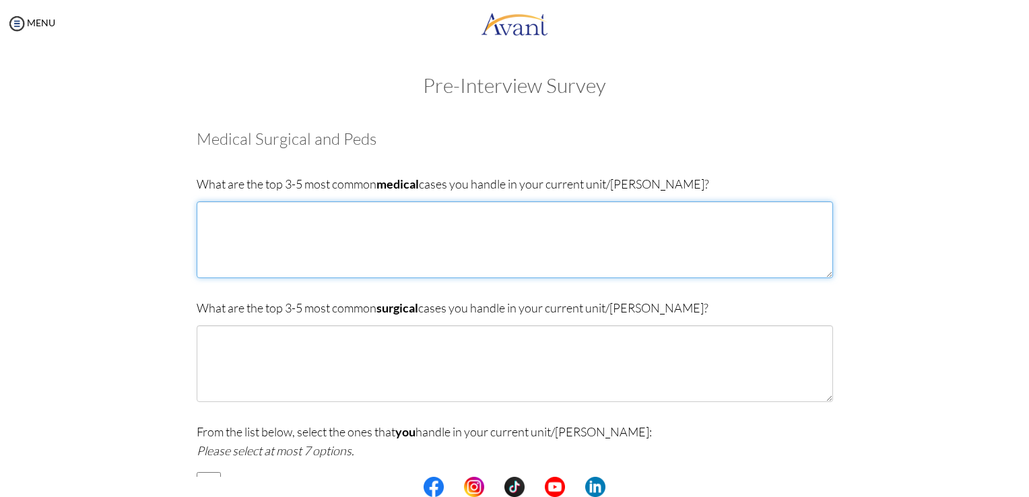
click at [245, 213] on textarea at bounding box center [515, 239] width 636 height 77
type textarea "H"
click at [245, 213] on textarea "Uncontrolled [MEDICAL_DATA]" at bounding box center [515, 239] width 636 height 77
click at [319, 214] on textarea "Uncontrolled [MEDICAL_DATA]" at bounding box center [515, 239] width 636 height 77
type textarea "Uncontrolled [MEDICAL_DATA] [MEDICAL_DATA] [MEDICAL_DATA]"
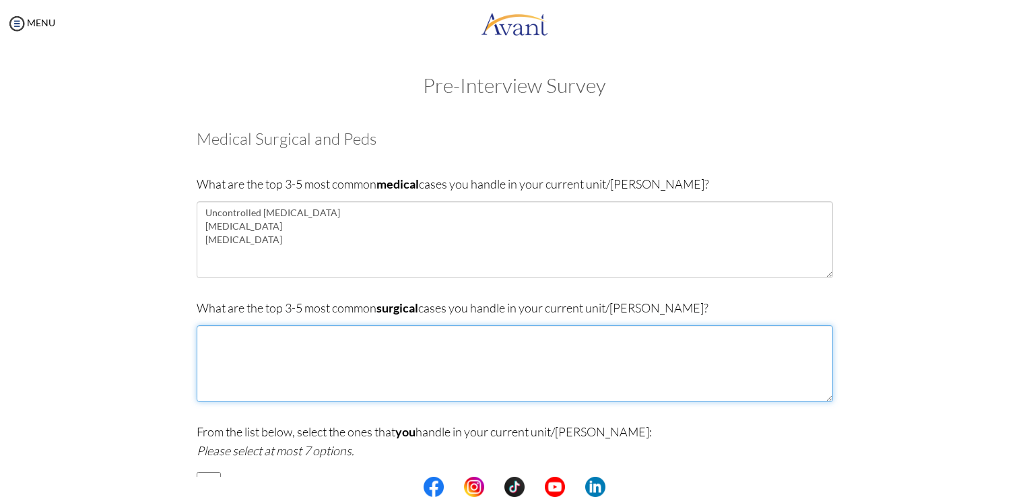
click at [278, 335] on textarea at bounding box center [515, 363] width 636 height 77
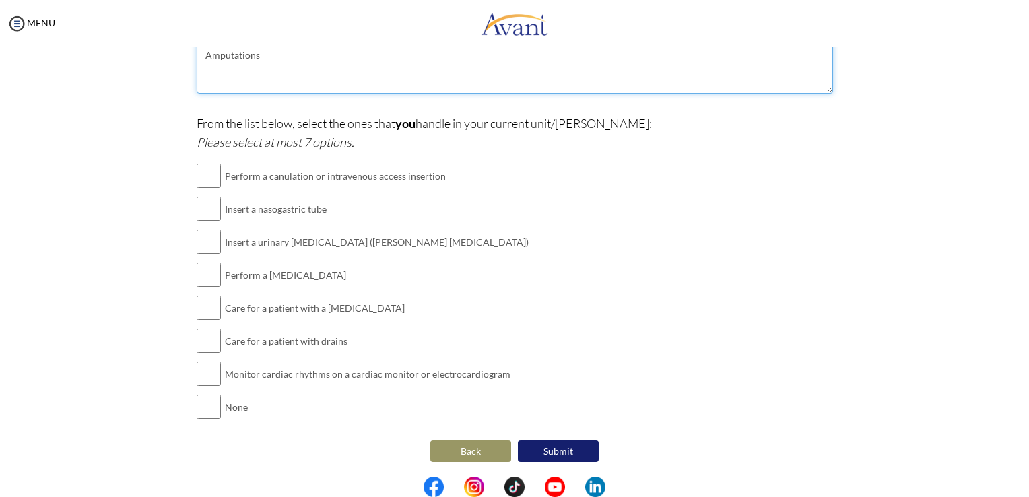
type textarea "Hip/Knee replacements Abdominal surgeries Amputations"
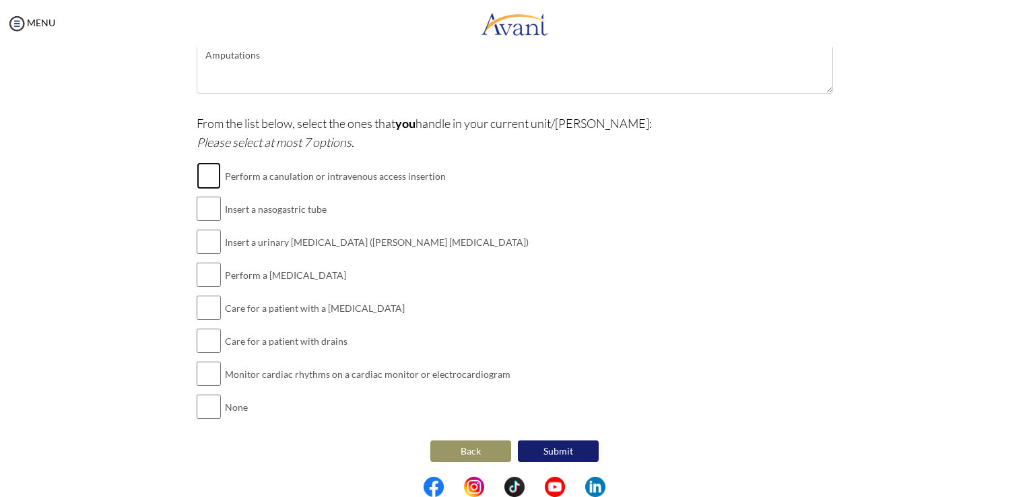
click at [205, 174] on input "checkbox" at bounding box center [209, 175] width 24 height 27
checkbox input "true"
click at [197, 207] on input "checkbox" at bounding box center [209, 208] width 24 height 27
checkbox input "true"
click at [201, 250] on input "checkbox" at bounding box center [209, 241] width 24 height 27
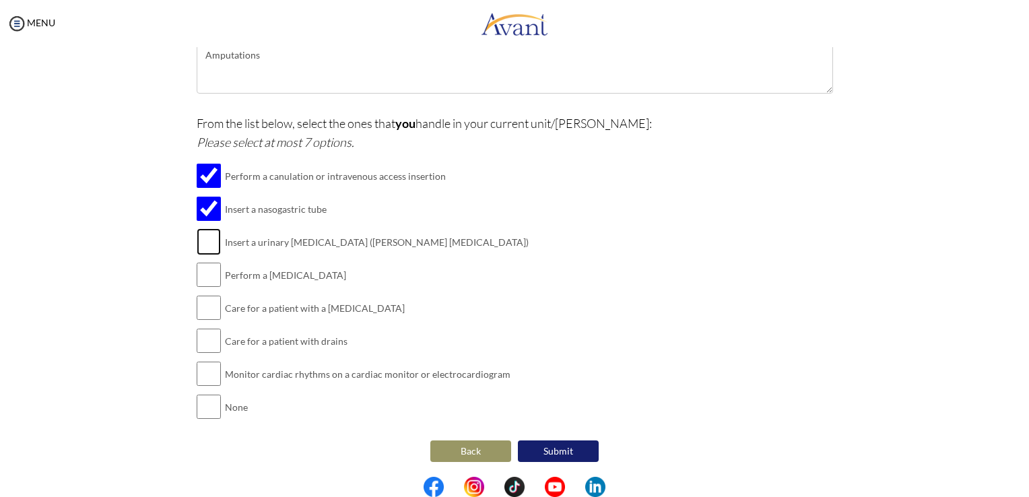
checkbox input "true"
click at [204, 337] on input "checkbox" at bounding box center [209, 340] width 24 height 27
checkbox input "true"
click at [501, 285] on div "From the list below, select the ones that you handle in your current unit/[PERS…" at bounding box center [515, 275] width 636 height 323
click at [210, 304] on input "checkbox" at bounding box center [209, 307] width 24 height 27
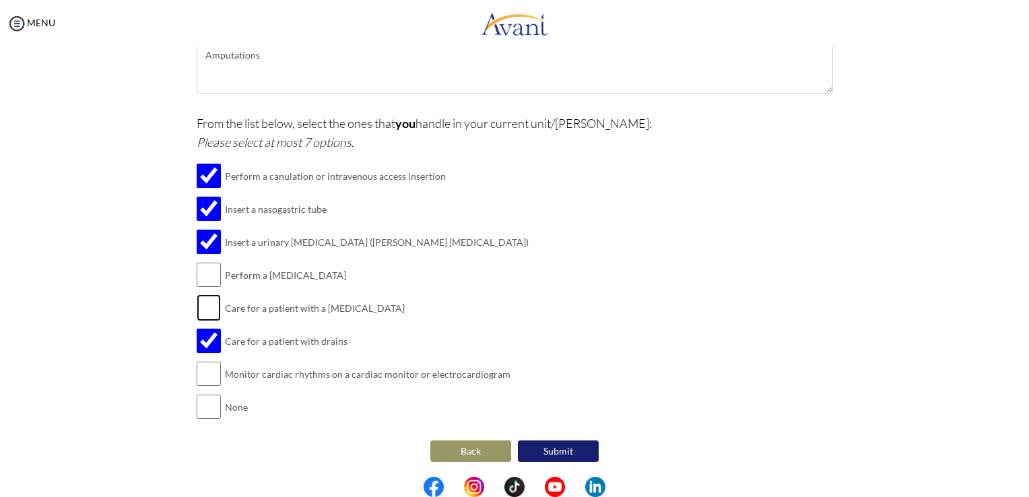
checkbox input "true"
click at [543, 441] on button "Submit" at bounding box center [558, 451] width 81 height 22
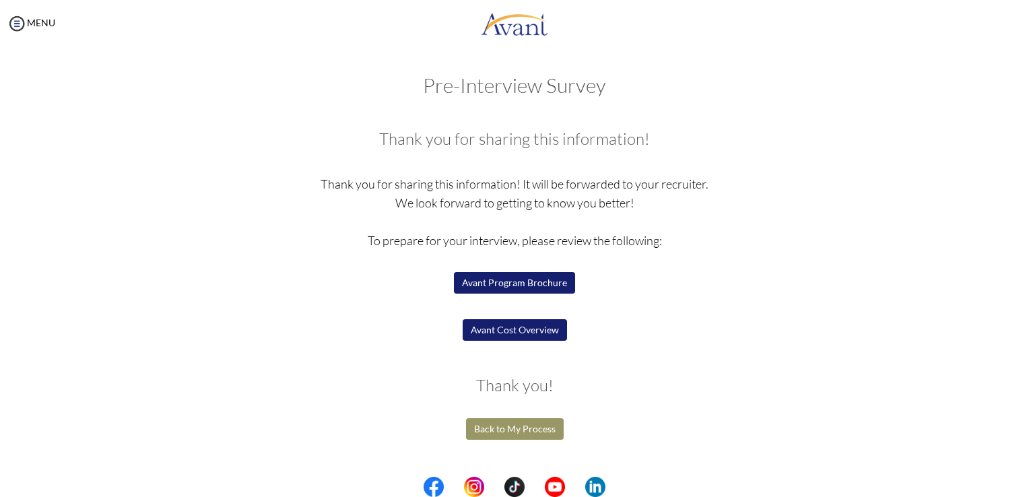
click at [517, 282] on button "Avant Program Brochure" at bounding box center [514, 283] width 121 height 22
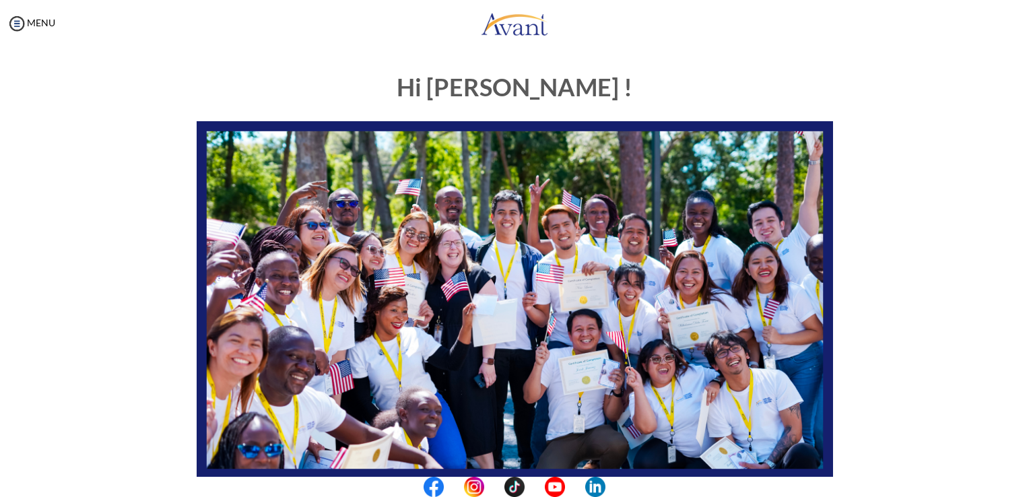
scroll to position [250, 0]
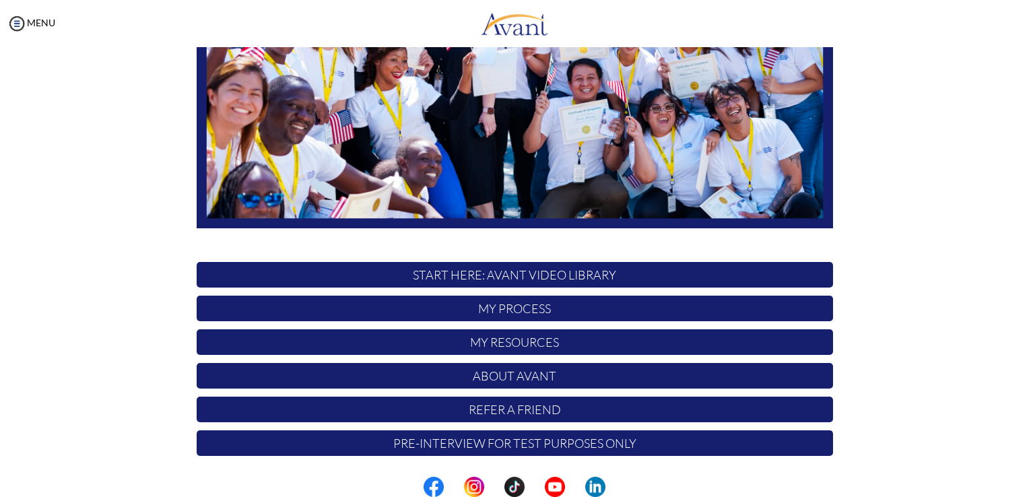
click at [517, 310] on p "My Process" at bounding box center [515, 309] width 636 height 26
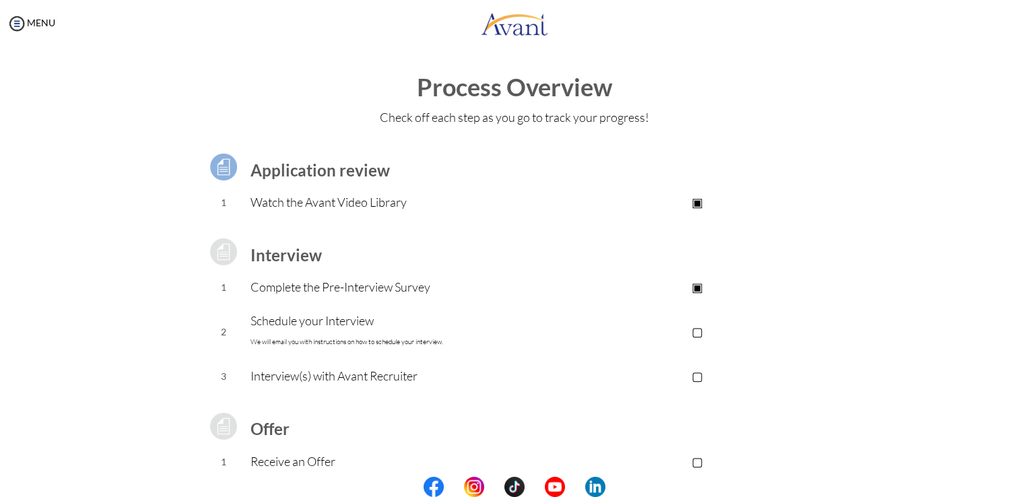
click at [697, 330] on p "▢" at bounding box center [697, 331] width 270 height 19
click at [696, 373] on p "▢" at bounding box center [697, 375] width 270 height 19
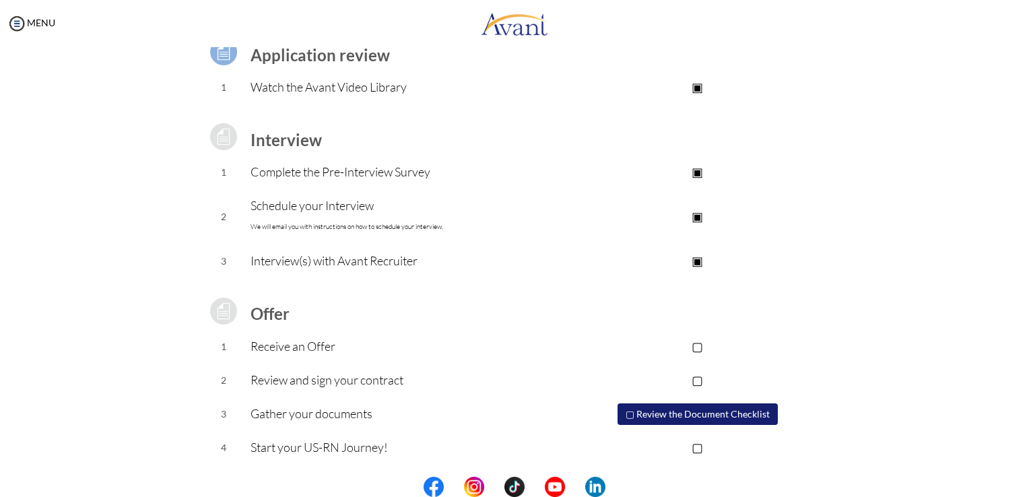
click at [692, 345] on p "▢" at bounding box center [697, 346] width 270 height 19
click at [696, 378] on p "▢" at bounding box center [697, 379] width 270 height 19
click at [634, 410] on button "▢ Review the Document Checklist" at bounding box center [697, 414] width 160 height 22
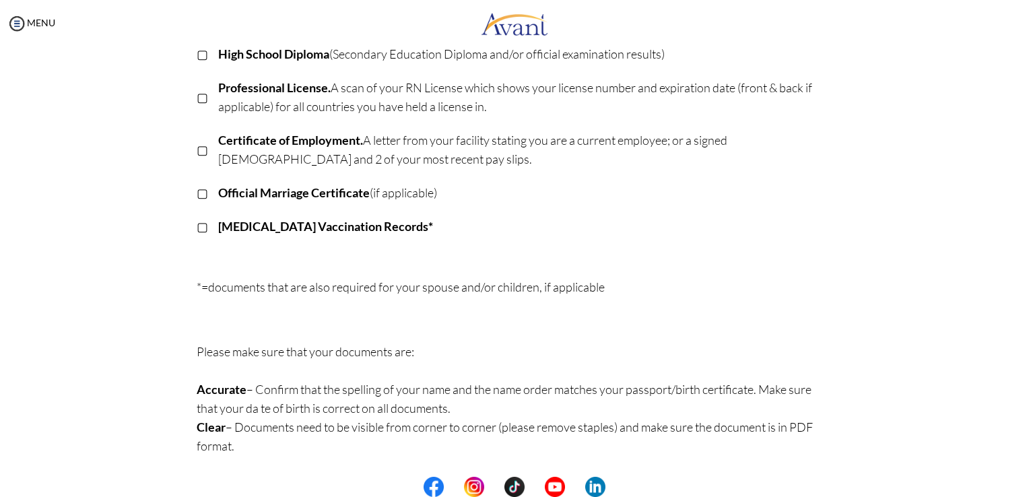
scroll to position [0, 0]
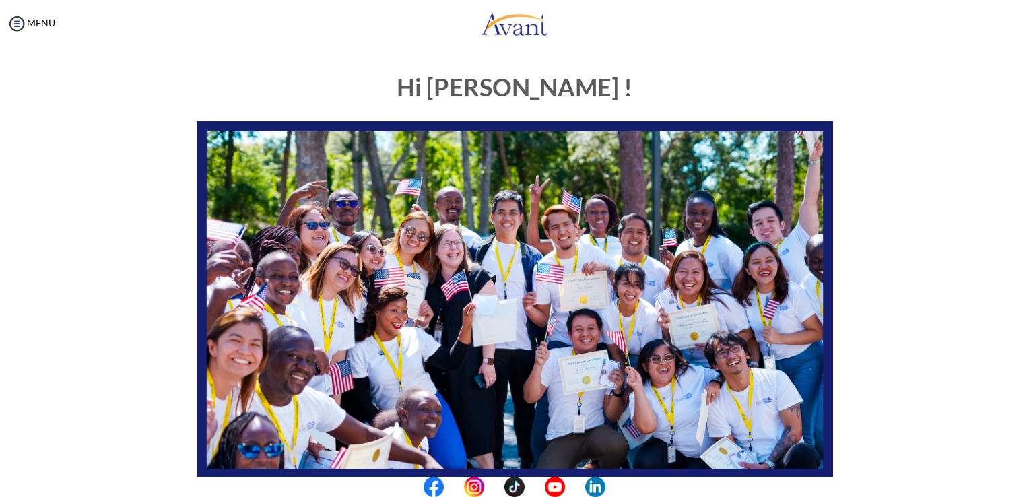
scroll to position [250, 0]
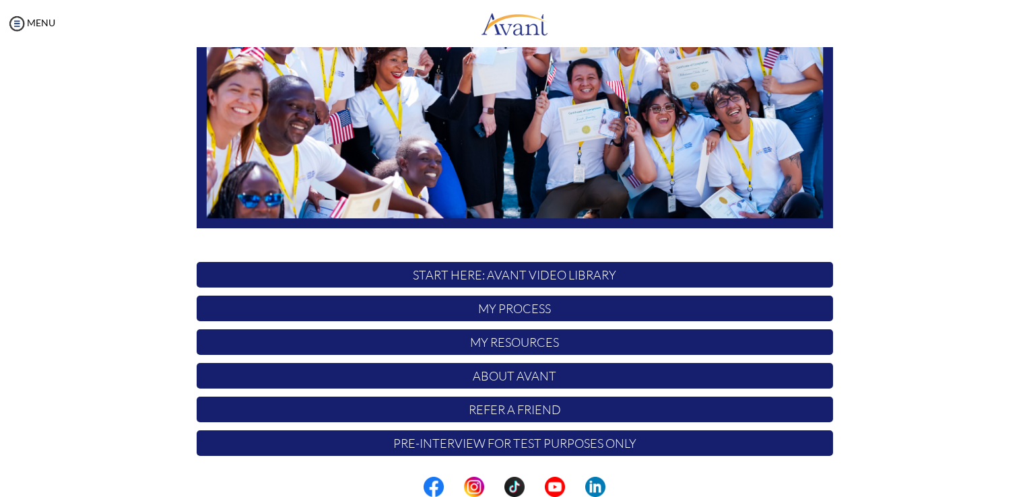
click at [502, 306] on p "My Process" at bounding box center [515, 309] width 636 height 26
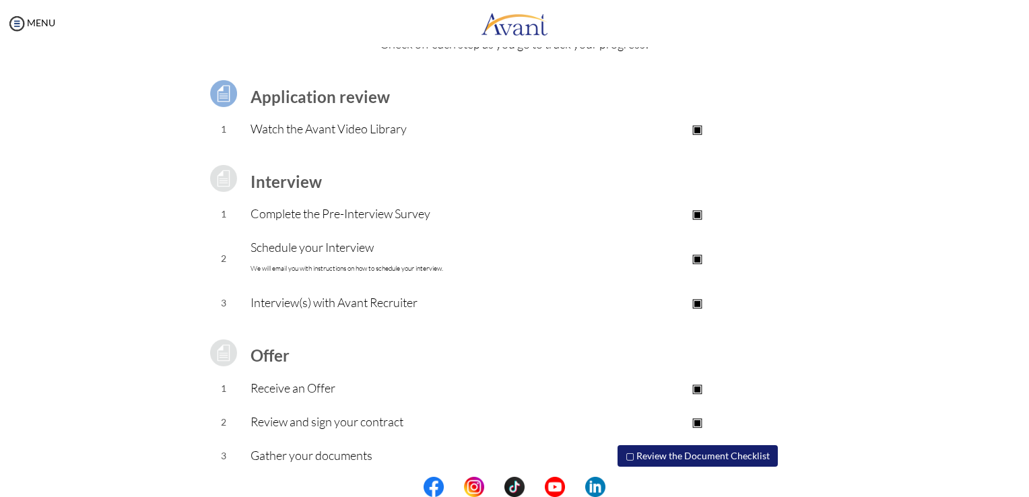
scroll to position [115, 0]
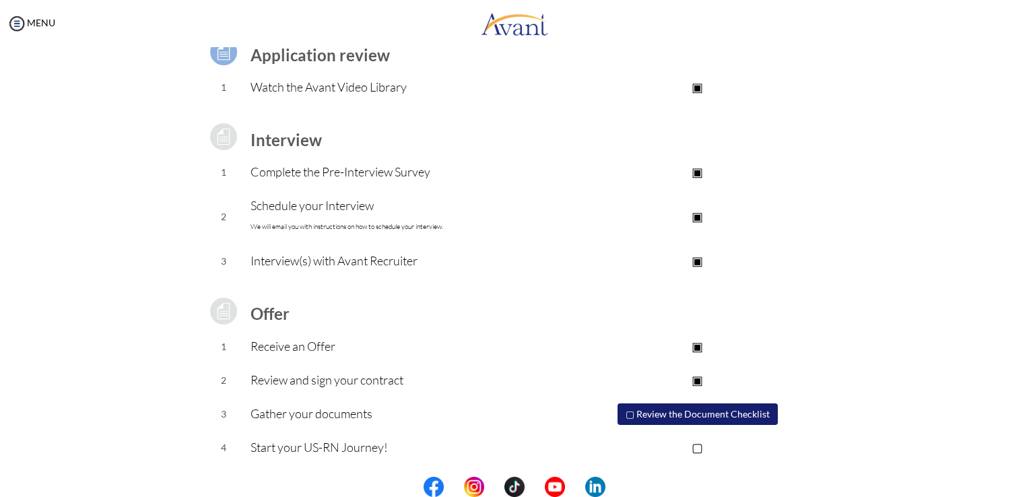
click at [682, 411] on button "▢ Review the Document Checklist" at bounding box center [697, 414] width 160 height 22
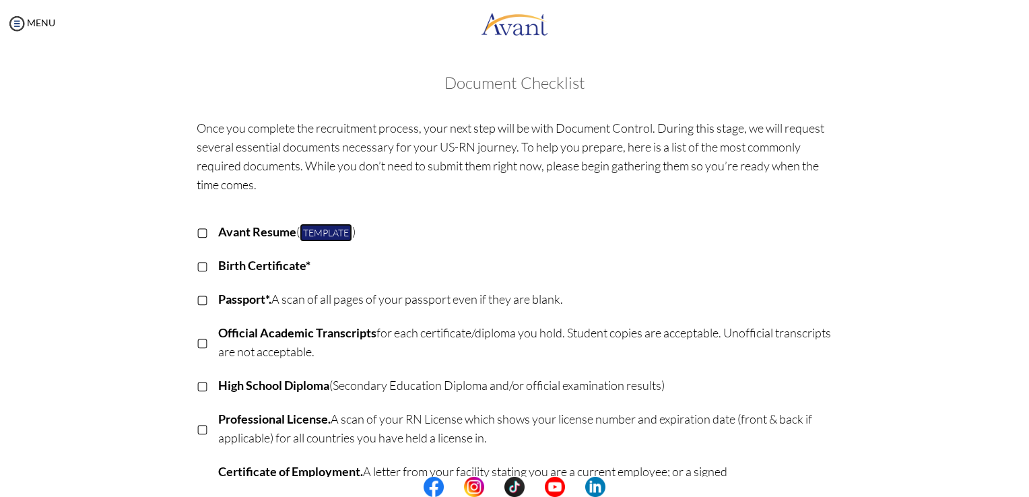
click at [329, 234] on link "Template" at bounding box center [326, 233] width 53 height 18
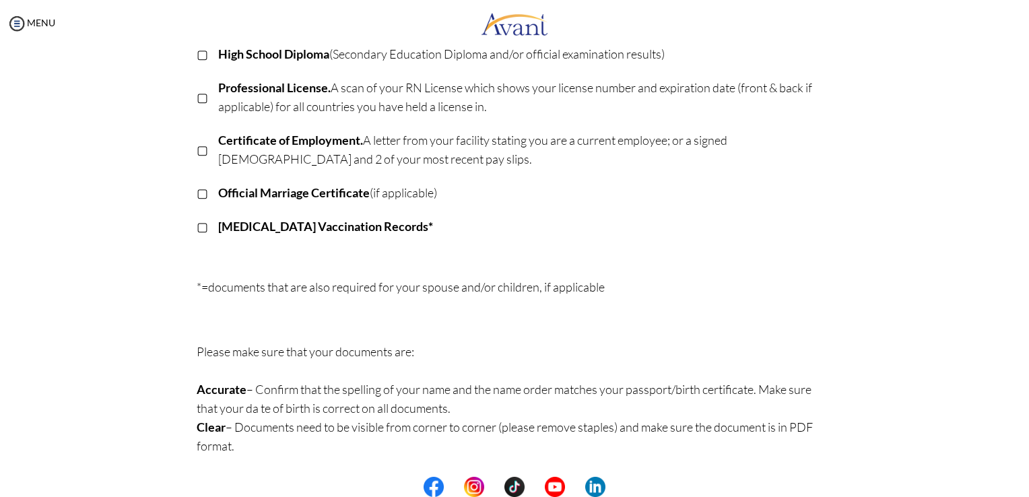
click at [1021, 487] on center at bounding box center [514, 487] width 1029 height 20
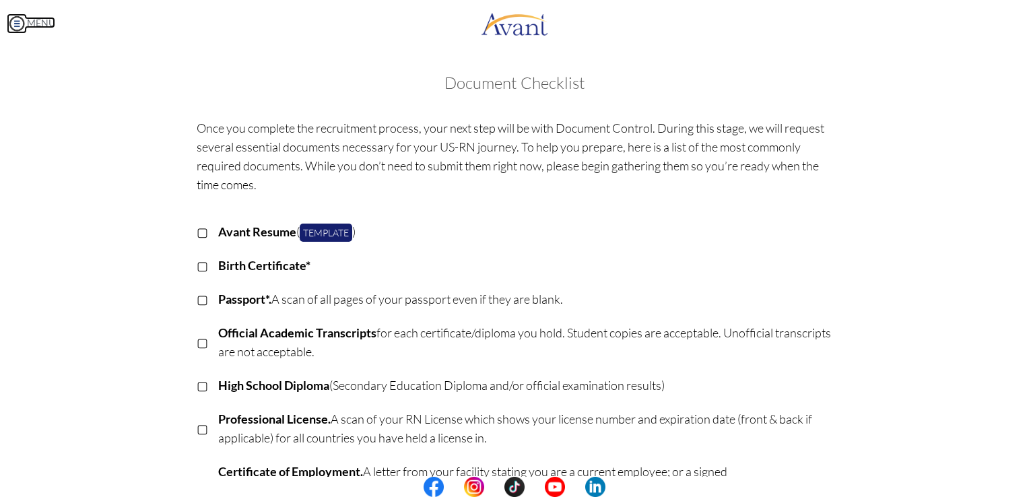
click at [20, 24] on img at bounding box center [17, 23] width 20 height 20
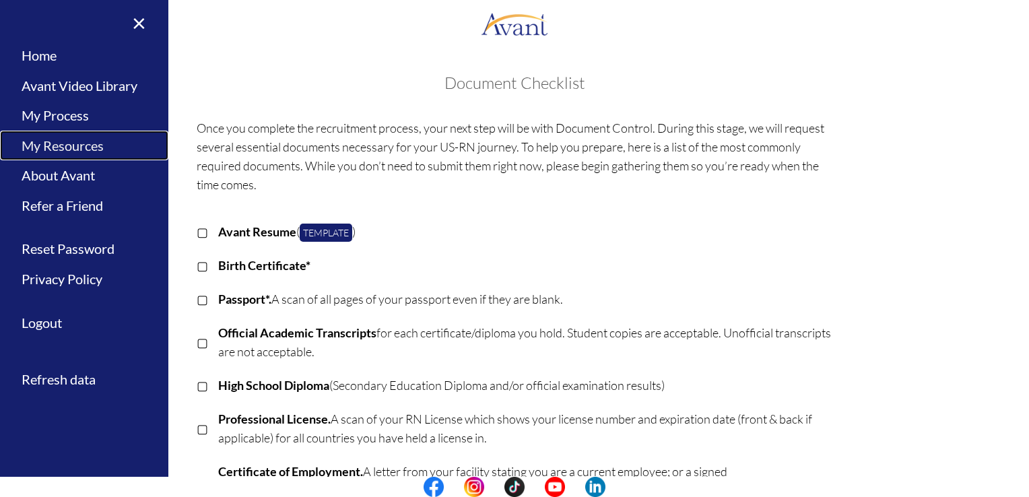
click at [55, 145] on link "My Resources" at bounding box center [84, 146] width 168 height 30
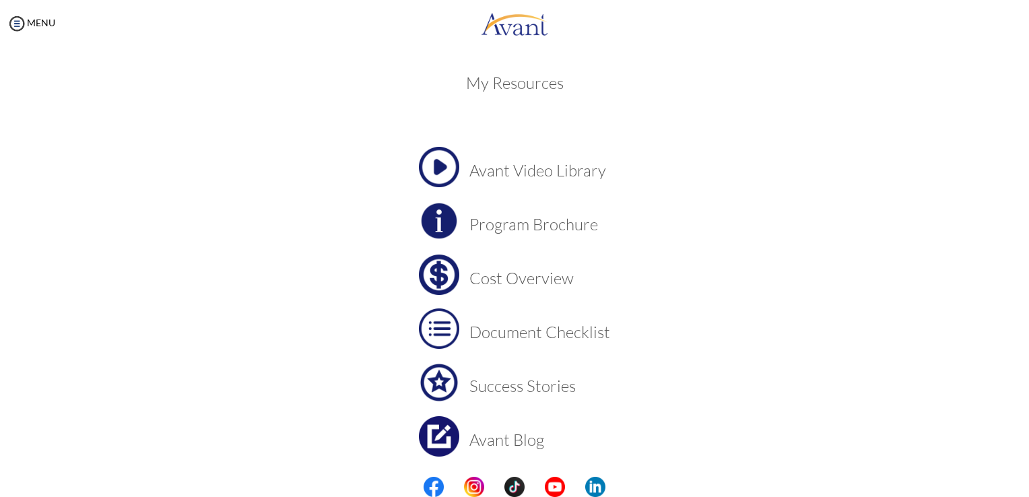
click at [522, 276] on h3 "Cost Overview" at bounding box center [539, 278] width 141 height 18
click at [497, 438] on h3 "Avant Blog" at bounding box center [539, 440] width 141 height 18
click at [506, 391] on h3 "Success Stories" at bounding box center [539, 386] width 141 height 18
